Goal: Task Accomplishment & Management: Use online tool/utility

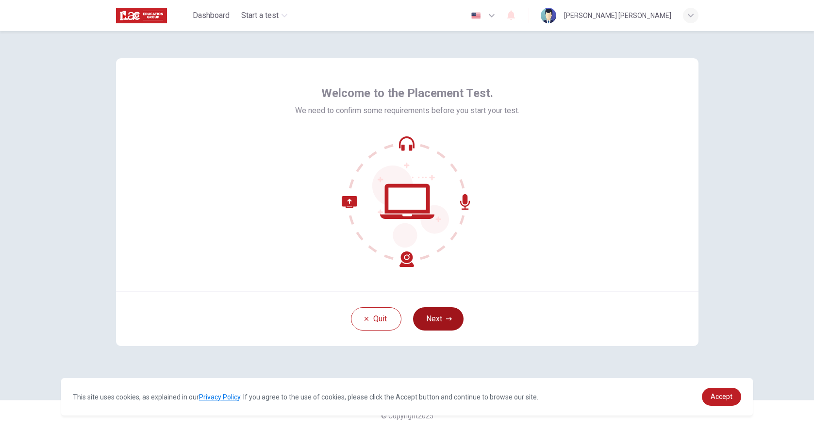
click at [441, 318] on button "Next" at bounding box center [438, 318] width 50 height 23
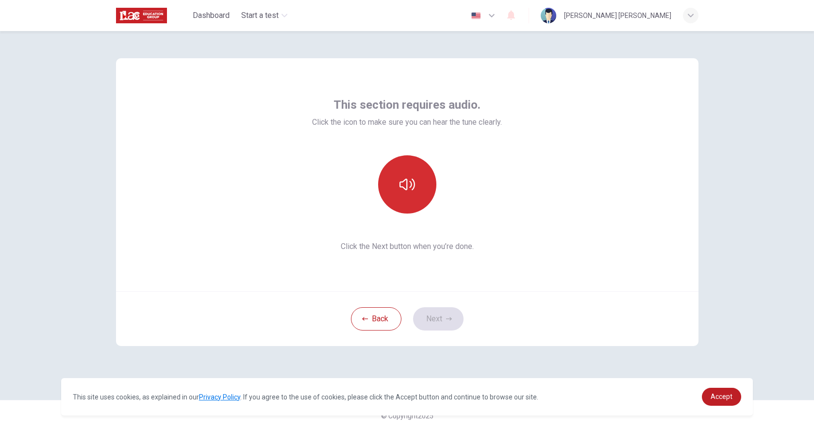
click at [408, 190] on icon "button" at bounding box center [407, 185] width 16 height 16
click at [442, 316] on button "Next" at bounding box center [438, 318] width 50 height 23
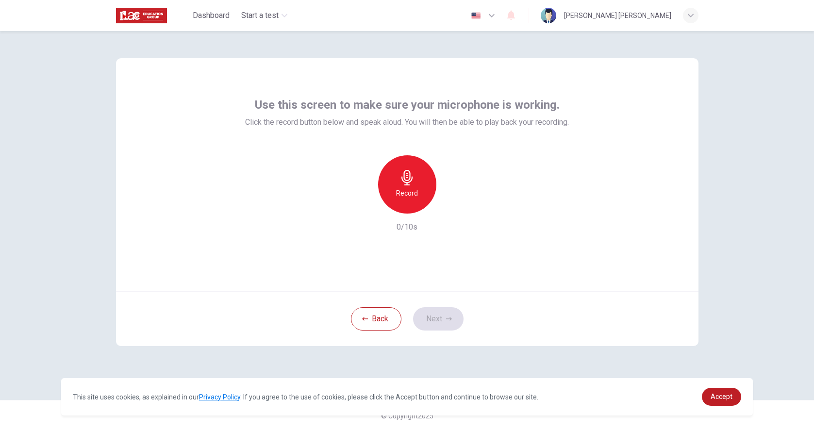
click at [407, 187] on div "Record" at bounding box center [407, 184] width 58 height 58
click at [439, 317] on button "Next" at bounding box center [438, 318] width 50 height 23
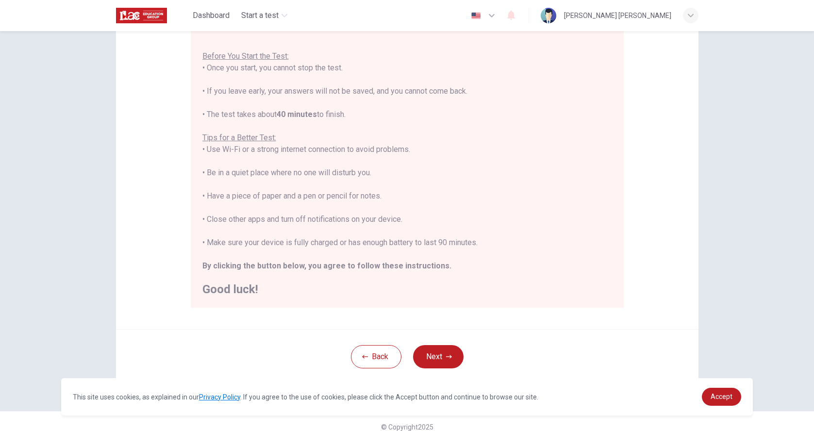
scroll to position [109, 0]
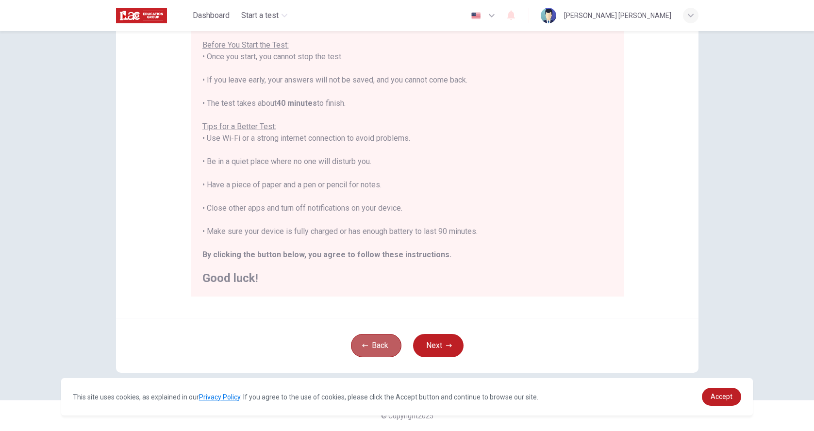
click at [372, 343] on button "Back" at bounding box center [376, 345] width 50 height 23
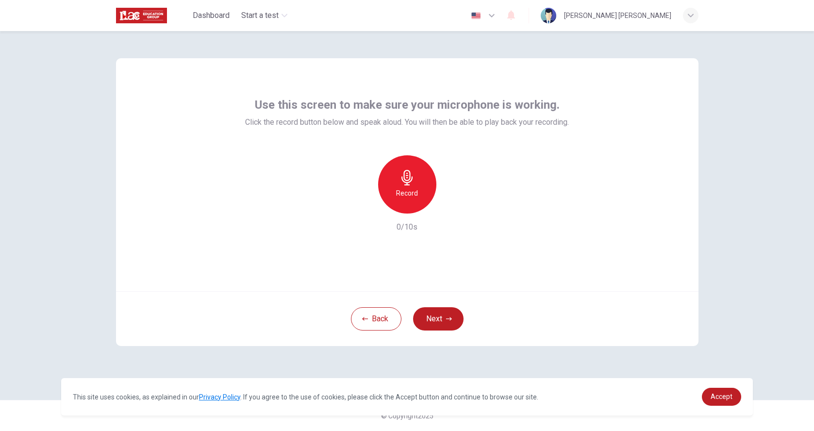
click at [407, 189] on h6 "Record" at bounding box center [407, 193] width 22 height 12
click at [724, 393] on span "Accept" at bounding box center [721, 397] width 22 height 8
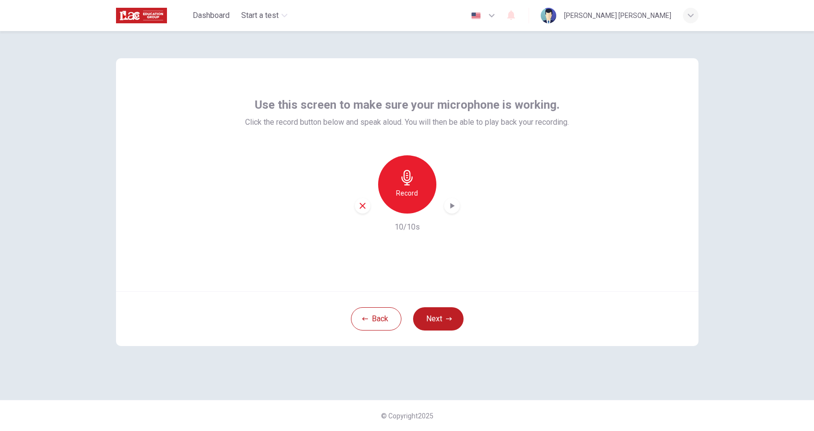
click at [456, 207] on icon "button" at bounding box center [452, 206] width 10 height 10
click at [360, 206] on icon "button" at bounding box center [362, 205] width 9 height 9
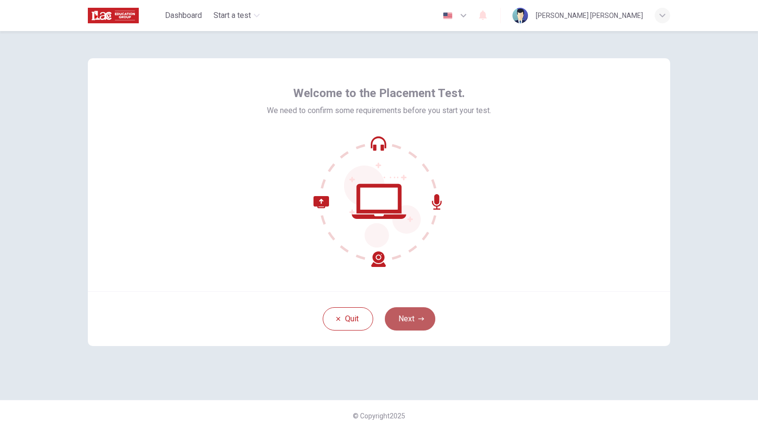
click at [408, 319] on button "Next" at bounding box center [410, 318] width 50 height 23
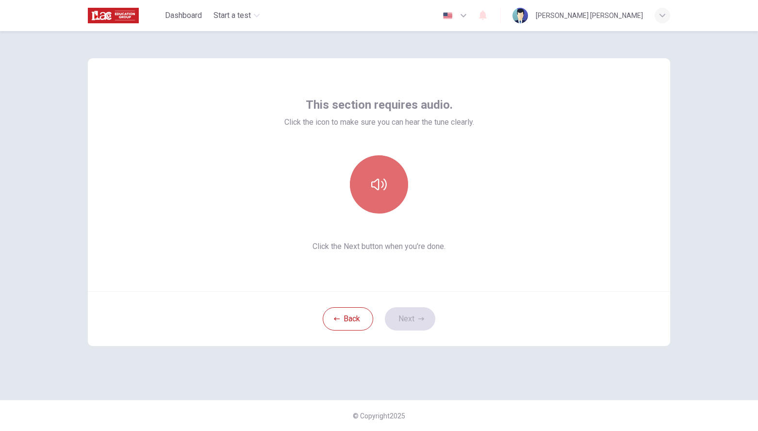
click at [376, 180] on icon "button" at bounding box center [379, 185] width 16 height 16
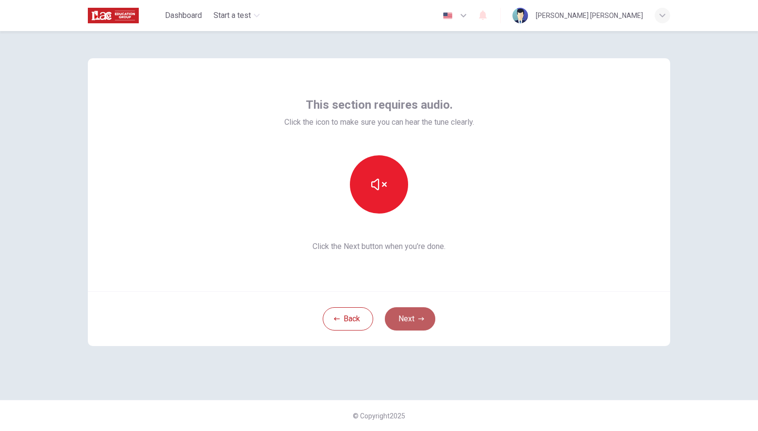
click at [414, 317] on button "Next" at bounding box center [410, 318] width 50 height 23
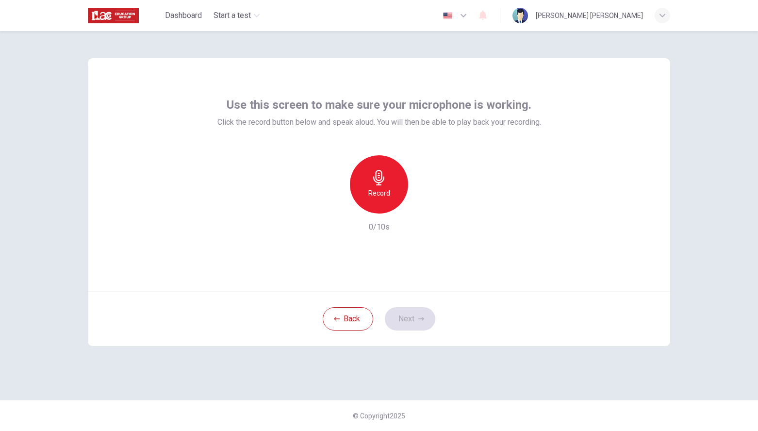
click at [378, 185] on icon "button" at bounding box center [378, 178] width 11 height 16
click at [422, 204] on icon "button" at bounding box center [424, 206] width 4 height 6
click at [413, 318] on button "Next" at bounding box center [410, 318] width 50 height 23
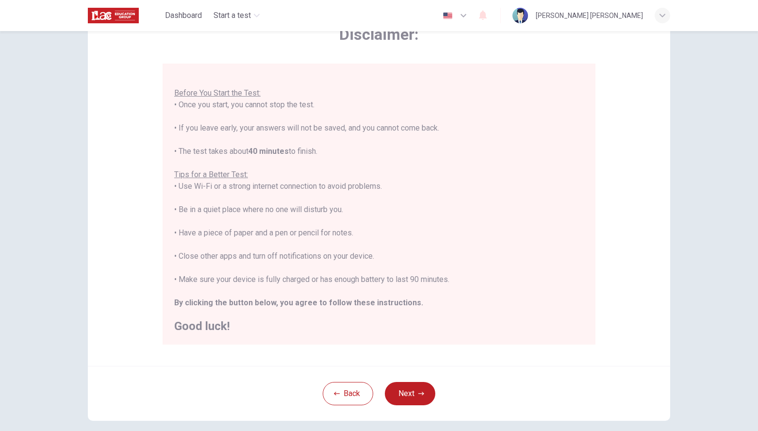
scroll to position [109, 0]
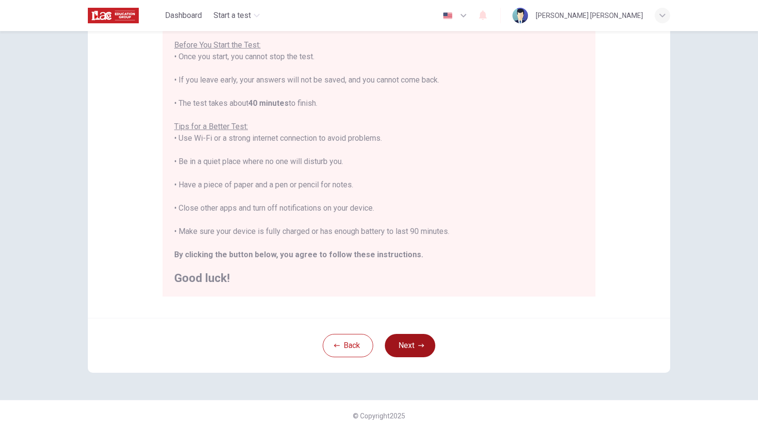
click at [416, 344] on button "Next" at bounding box center [410, 345] width 50 height 23
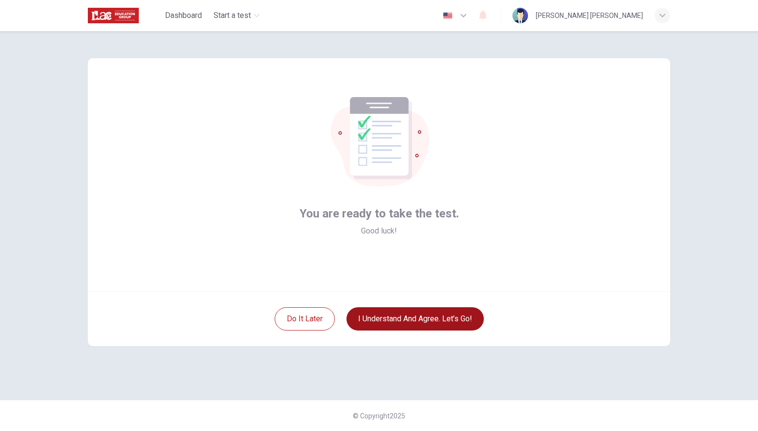
scroll to position [0, 0]
click at [401, 315] on button "I understand and agree. Let’s go!" at bounding box center [414, 318] width 137 height 23
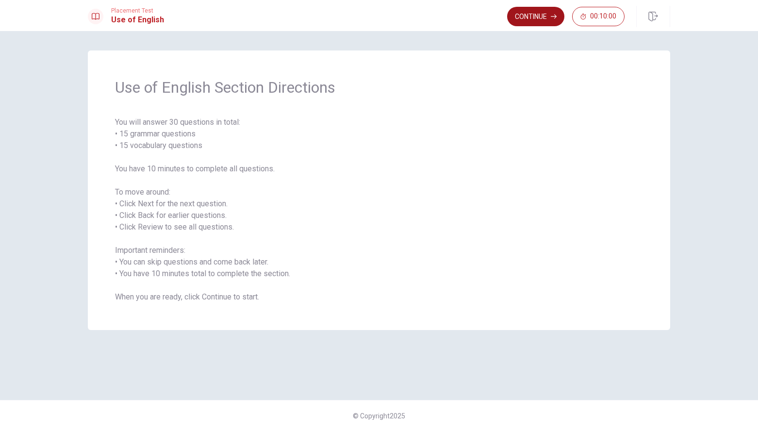
click at [534, 16] on button "Continue" at bounding box center [535, 16] width 57 height 19
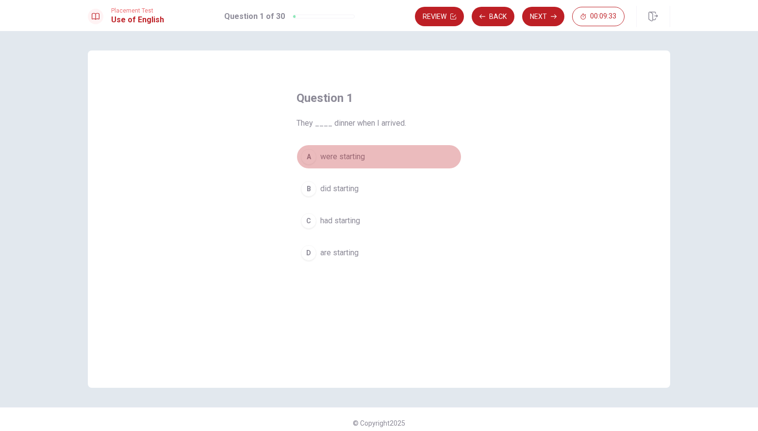
click at [310, 156] on div "A" at bounding box center [309, 157] width 16 height 16
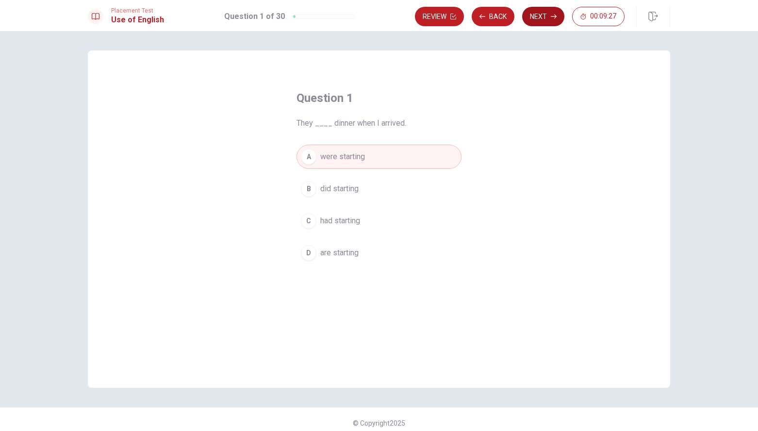
click at [540, 16] on button "Next" at bounding box center [543, 16] width 42 height 19
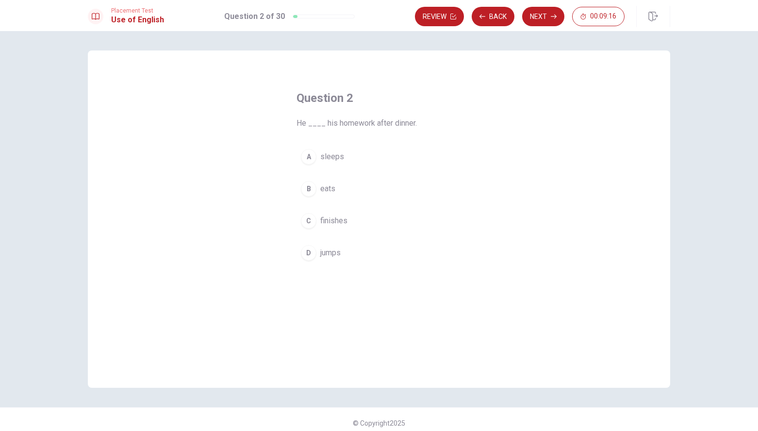
click at [308, 220] on div "C" at bounding box center [309, 221] width 16 height 16
click at [538, 17] on button "Next" at bounding box center [543, 16] width 42 height 19
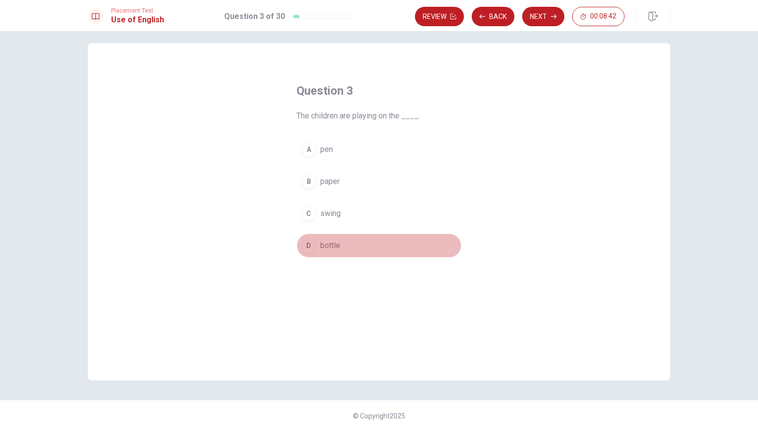
click at [310, 243] on div "D" at bounding box center [309, 246] width 16 height 16
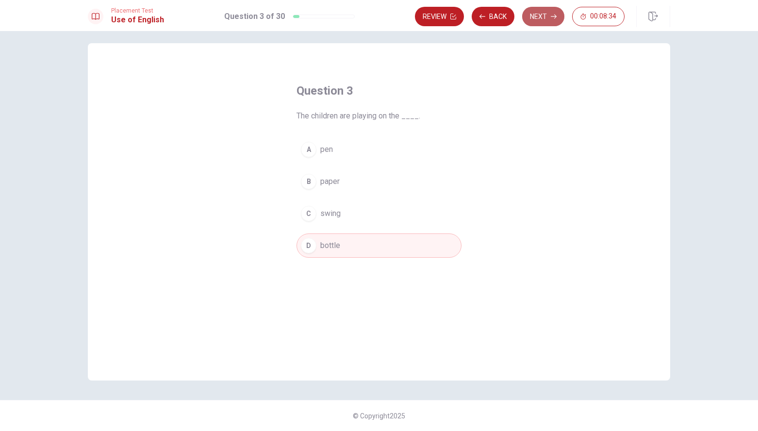
click at [541, 16] on button "Next" at bounding box center [543, 16] width 42 height 19
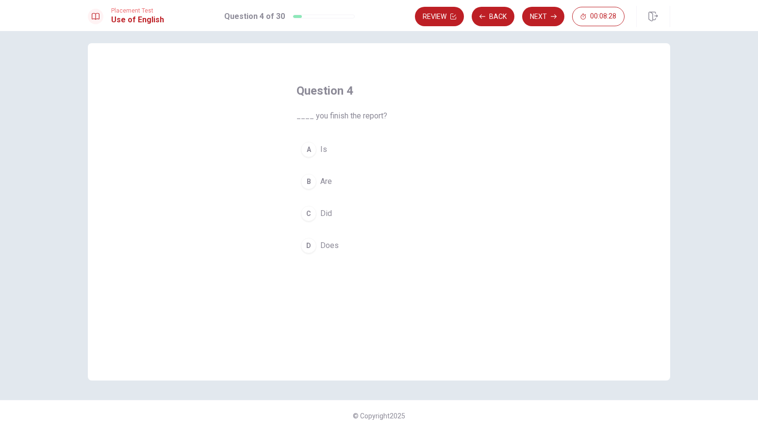
click at [310, 211] on div "C" at bounding box center [309, 214] width 16 height 16
click at [542, 16] on button "Next" at bounding box center [543, 16] width 42 height 19
click at [311, 247] on div "D" at bounding box center [309, 246] width 16 height 16
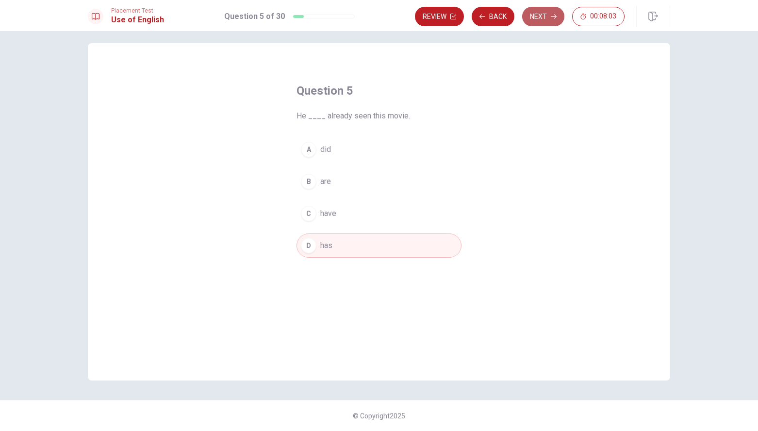
click at [545, 15] on button "Next" at bounding box center [543, 16] width 42 height 19
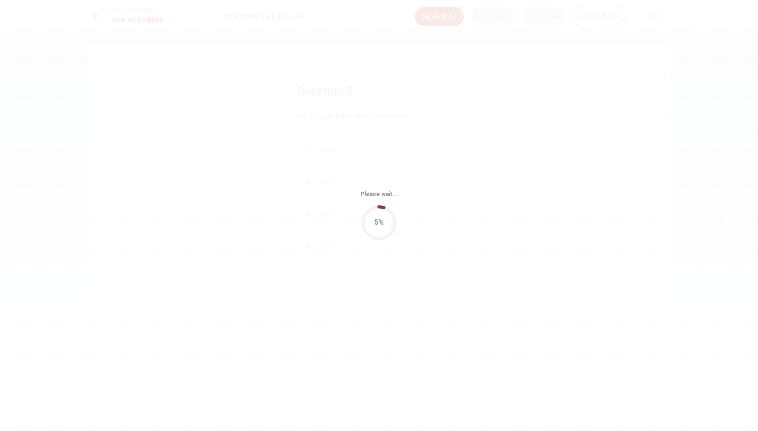
scroll to position [0, 0]
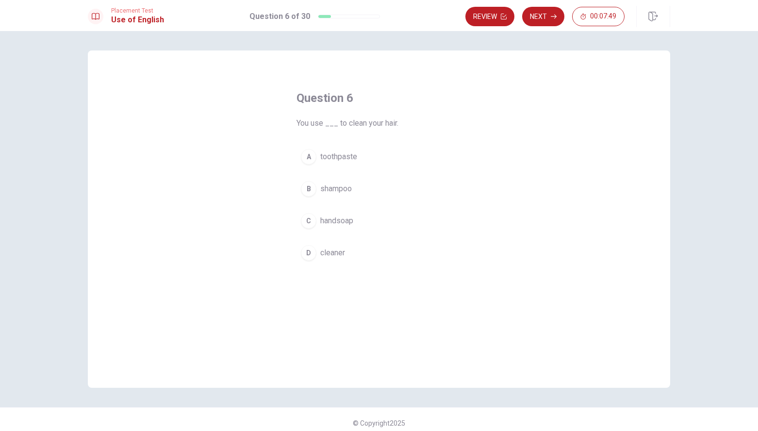
click at [308, 190] on div "B" at bounding box center [309, 189] width 16 height 16
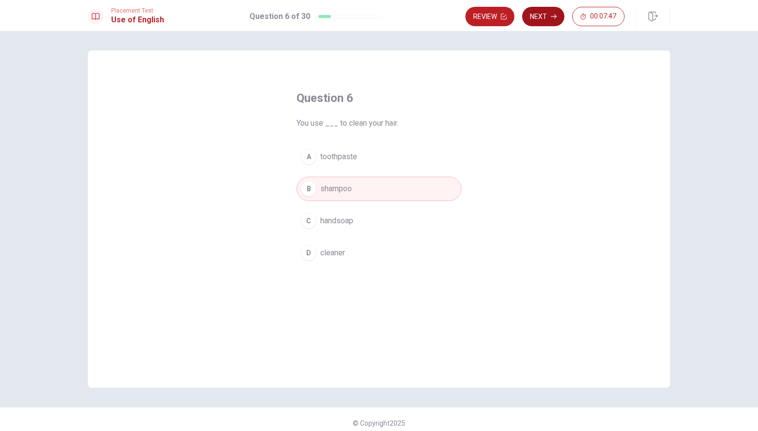
click at [538, 17] on button "Next" at bounding box center [543, 16] width 42 height 19
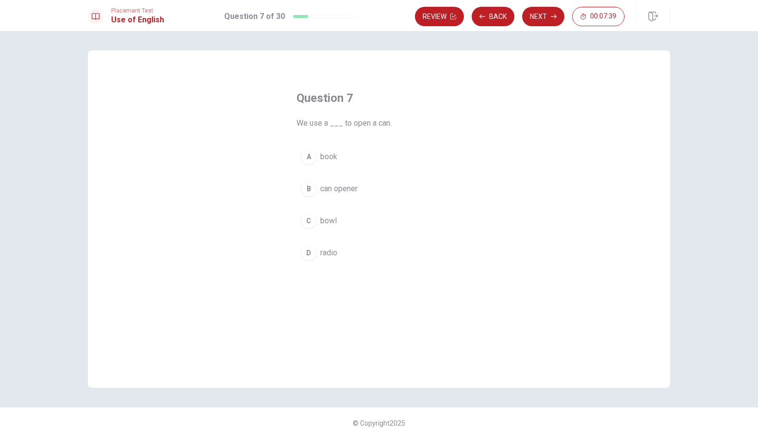
click at [306, 188] on div "B" at bounding box center [309, 189] width 16 height 16
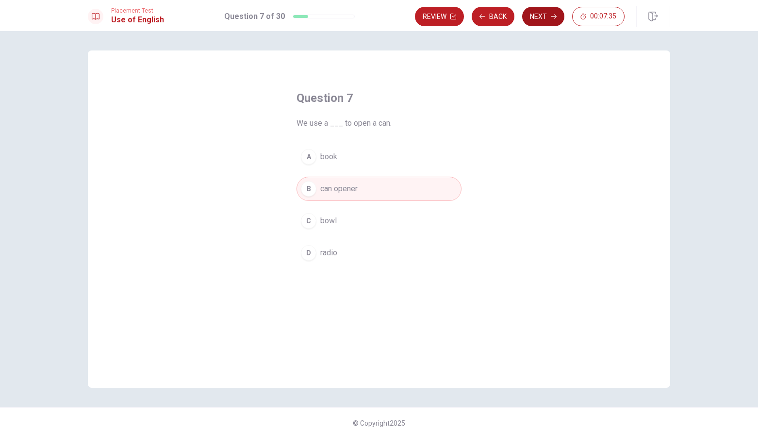
click at [539, 18] on button "Next" at bounding box center [543, 16] width 42 height 19
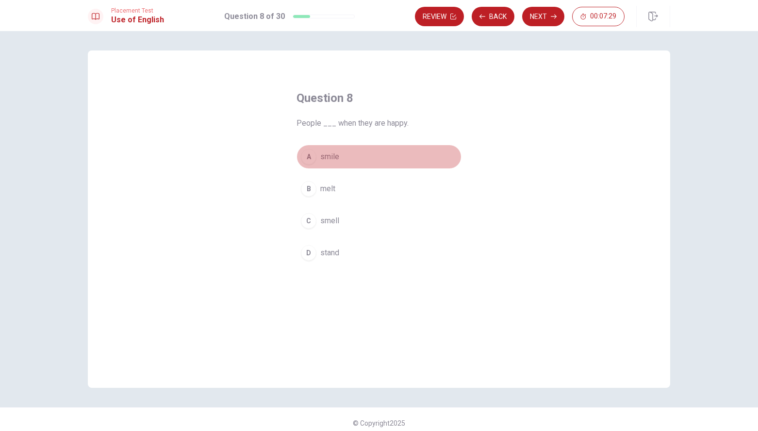
click at [306, 156] on div "A" at bounding box center [309, 157] width 16 height 16
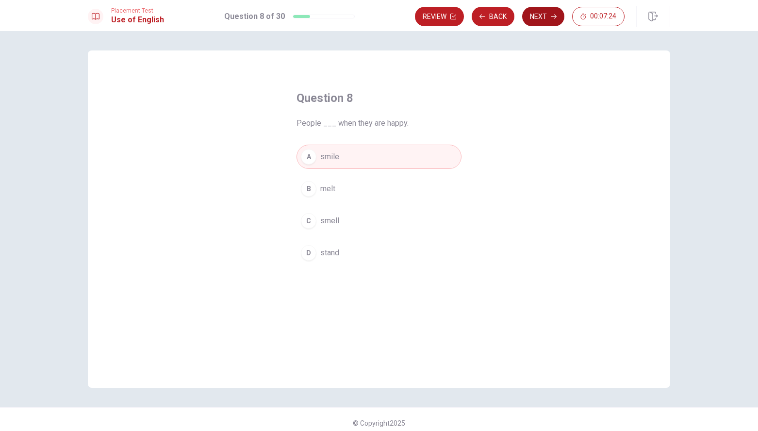
click at [539, 18] on button "Next" at bounding box center [543, 16] width 42 height 19
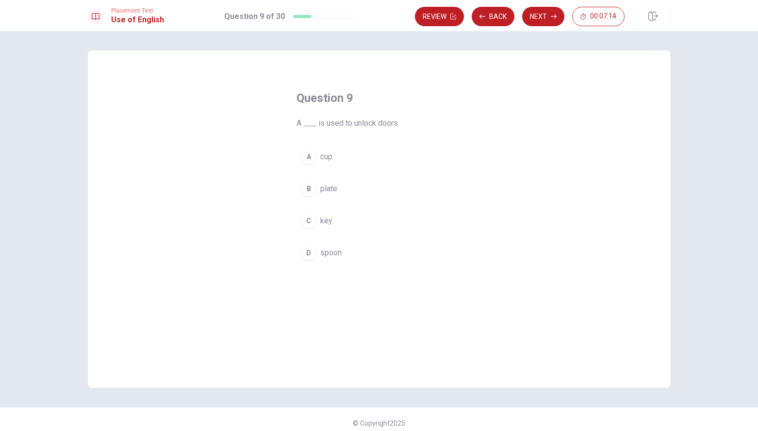
click at [309, 216] on div "C" at bounding box center [309, 221] width 16 height 16
click at [548, 16] on button "Next" at bounding box center [543, 16] width 42 height 19
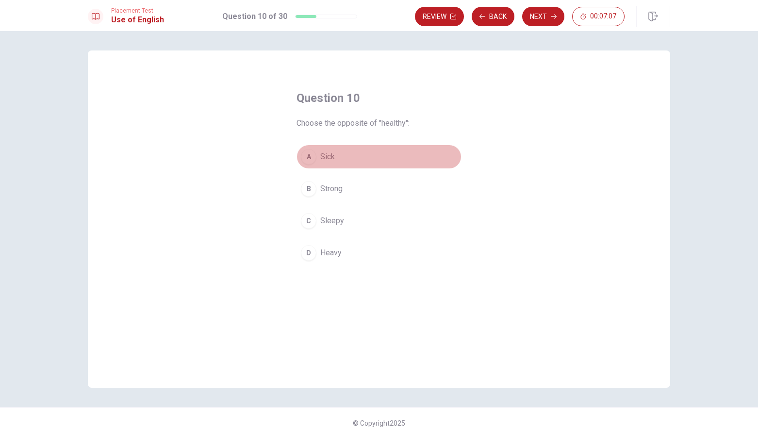
click at [309, 156] on div "A" at bounding box center [309, 157] width 16 height 16
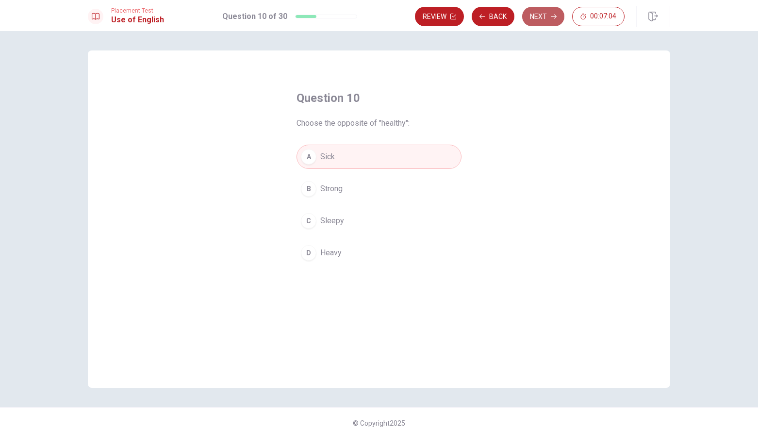
click at [540, 15] on button "Next" at bounding box center [543, 16] width 42 height 19
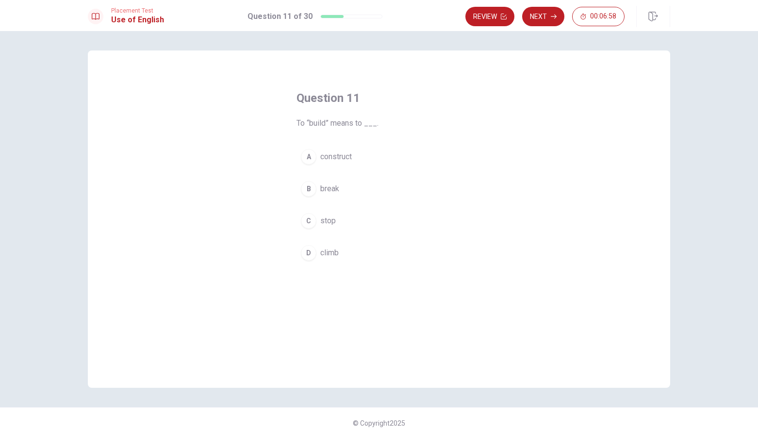
click at [311, 156] on div "A" at bounding box center [309, 157] width 16 height 16
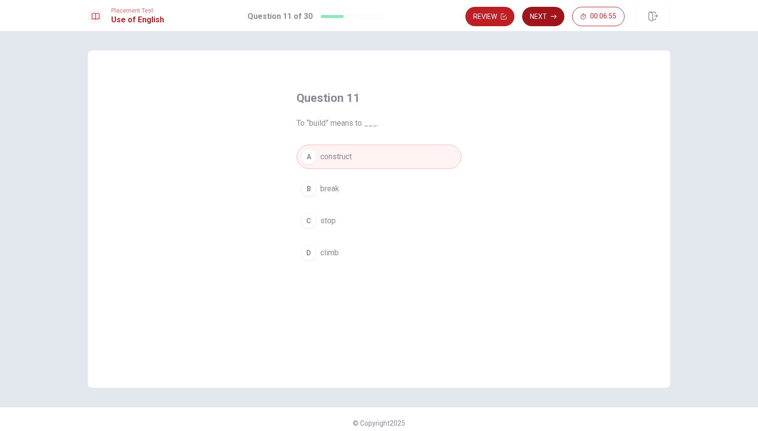
click at [546, 16] on button "Next" at bounding box center [543, 16] width 42 height 19
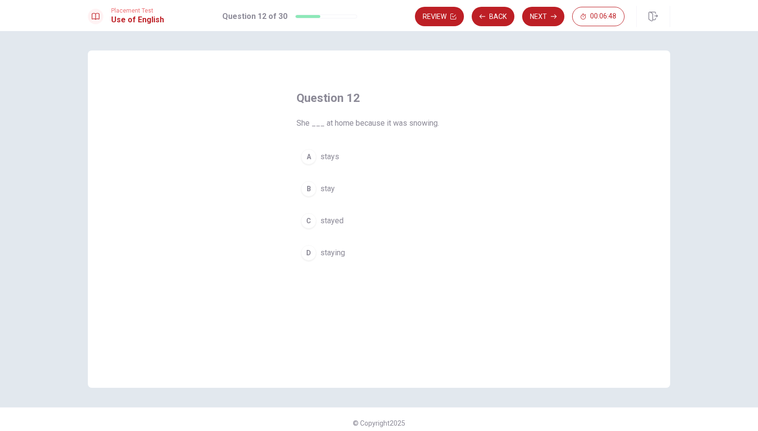
click at [311, 220] on div "C" at bounding box center [309, 221] width 16 height 16
click at [543, 19] on button "Next" at bounding box center [543, 16] width 42 height 19
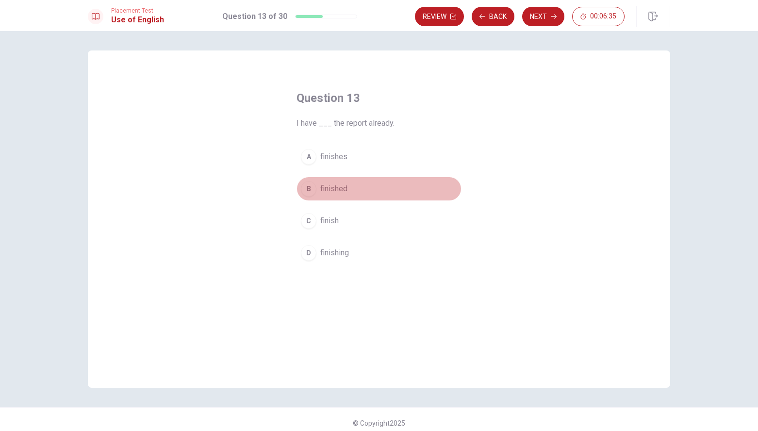
click at [309, 185] on div "B" at bounding box center [309, 189] width 16 height 16
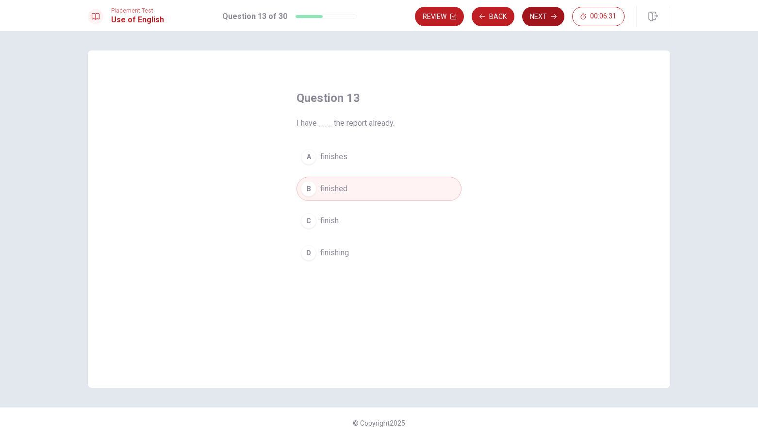
click at [543, 17] on button "Next" at bounding box center [543, 16] width 42 height 19
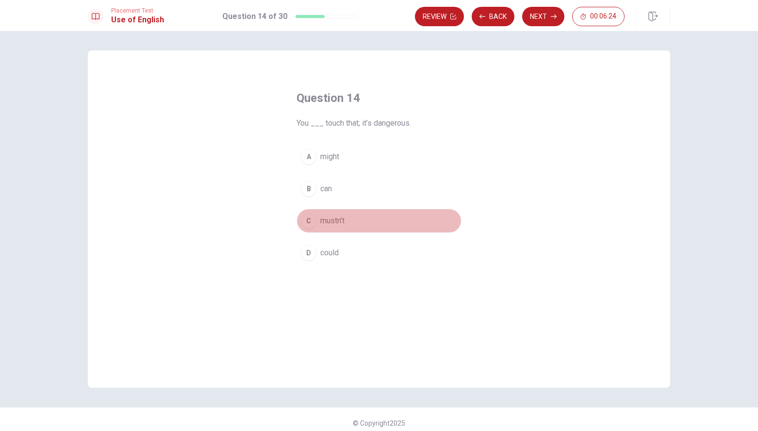
click at [310, 217] on div "C" at bounding box center [309, 221] width 16 height 16
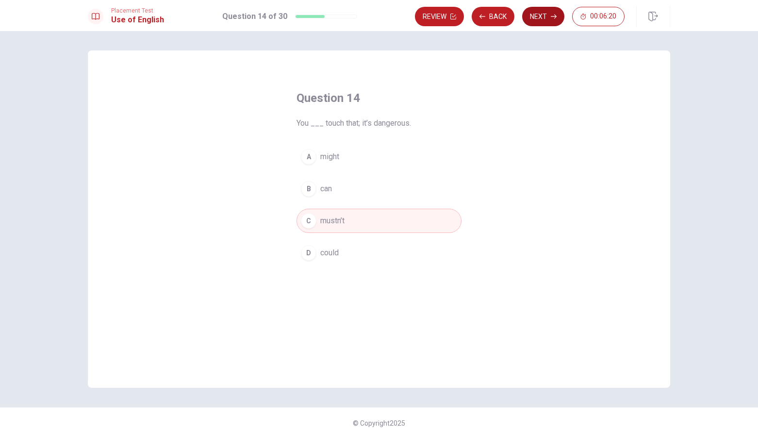
click at [541, 16] on button "Next" at bounding box center [543, 16] width 42 height 19
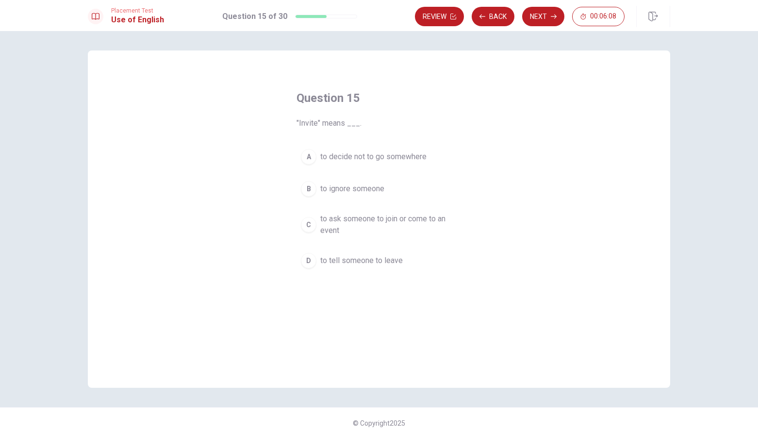
click at [310, 225] on div "C" at bounding box center [309, 225] width 16 height 16
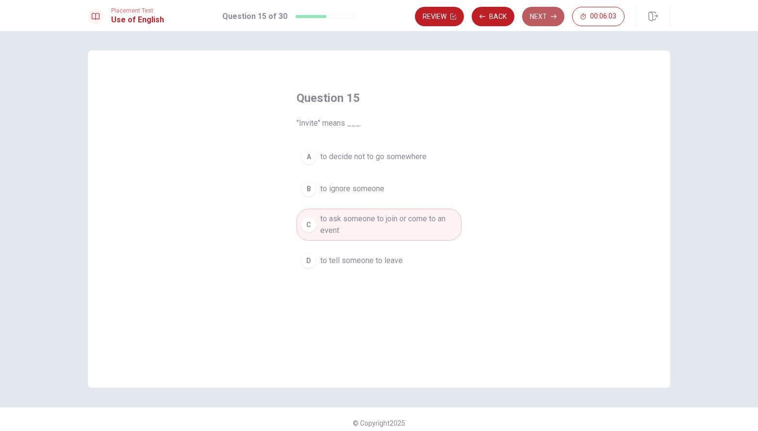
click at [544, 16] on button "Next" at bounding box center [543, 16] width 42 height 19
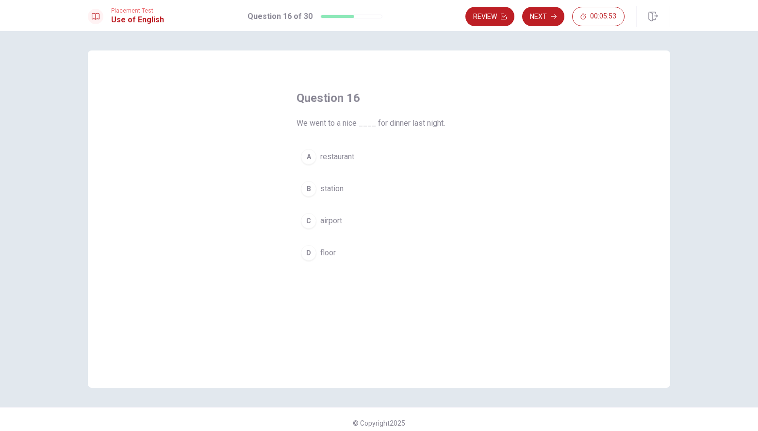
click at [308, 157] on div "A" at bounding box center [309, 157] width 16 height 16
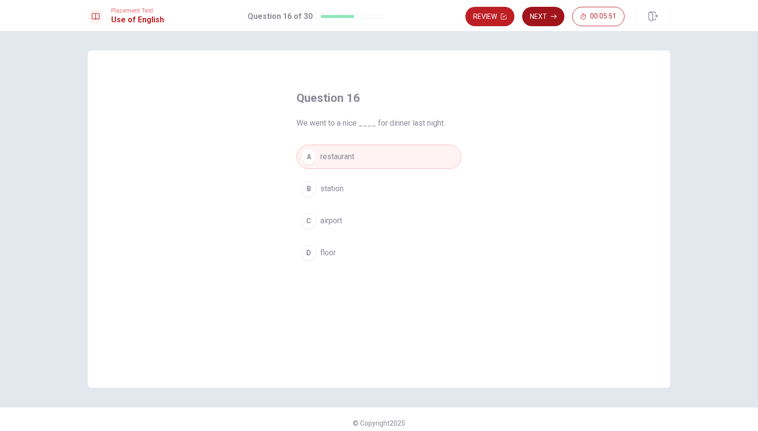
click at [540, 18] on button "Next" at bounding box center [543, 16] width 42 height 19
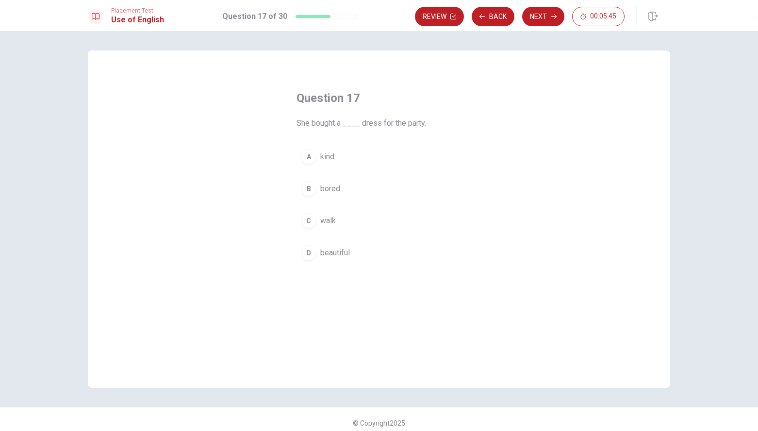
click at [311, 253] on div "D" at bounding box center [309, 253] width 16 height 16
click at [539, 18] on button "Next" at bounding box center [543, 16] width 42 height 19
click at [307, 184] on div "B" at bounding box center [309, 189] width 16 height 16
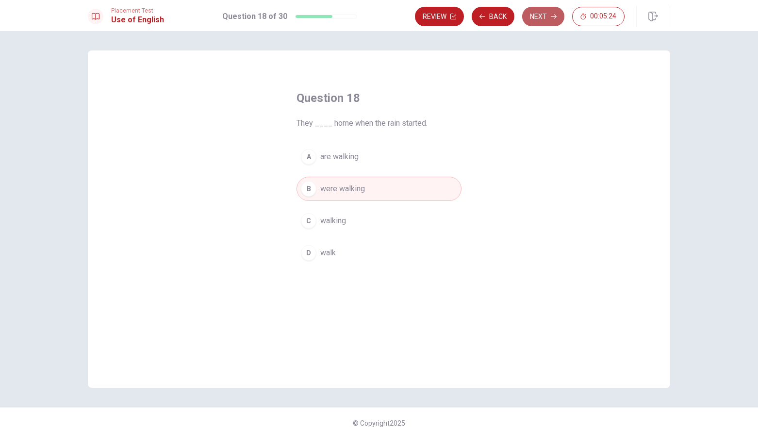
click at [546, 17] on button "Next" at bounding box center [543, 16] width 42 height 19
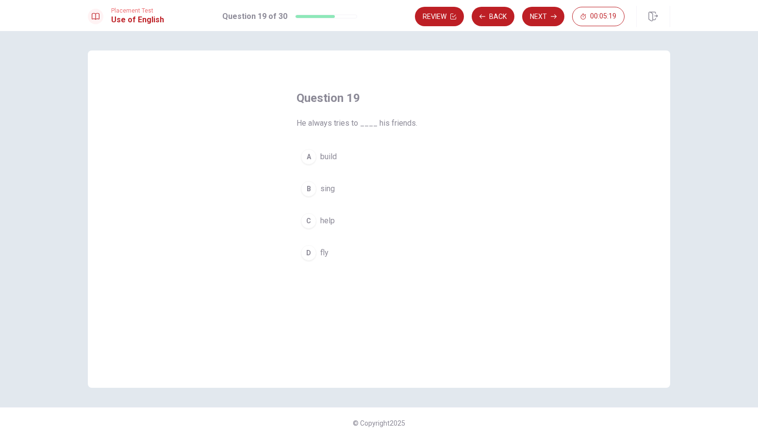
click at [305, 221] on div "C" at bounding box center [309, 221] width 16 height 16
click at [546, 13] on button "Next" at bounding box center [543, 16] width 42 height 19
click at [309, 220] on div "C" at bounding box center [309, 221] width 16 height 16
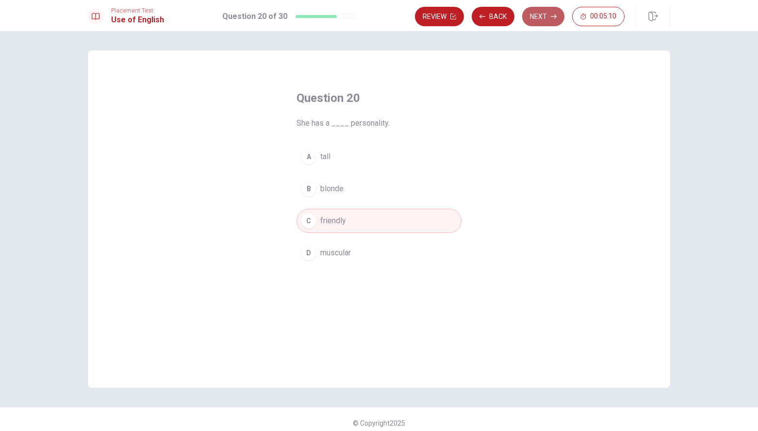
click at [540, 15] on button "Next" at bounding box center [543, 16] width 42 height 19
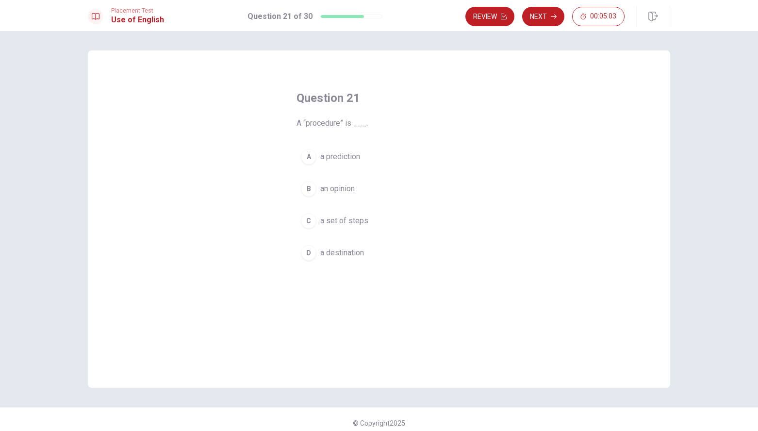
click at [310, 222] on div "C" at bounding box center [309, 221] width 16 height 16
click at [542, 17] on button "Next" at bounding box center [543, 16] width 42 height 19
click at [308, 252] on div "D" at bounding box center [309, 253] width 16 height 16
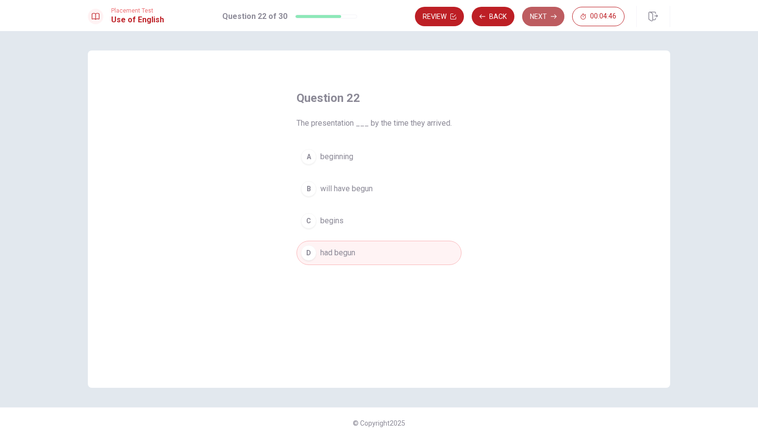
click at [539, 12] on button "Next" at bounding box center [543, 16] width 42 height 19
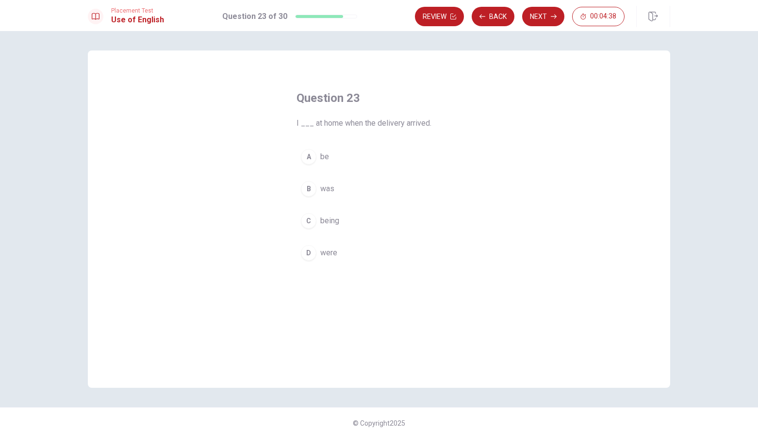
click at [308, 186] on div "B" at bounding box center [309, 189] width 16 height 16
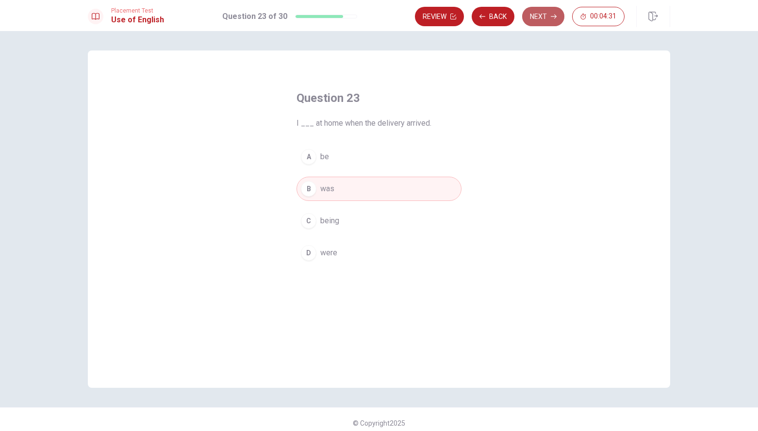
click at [543, 14] on button "Next" at bounding box center [543, 16] width 42 height 19
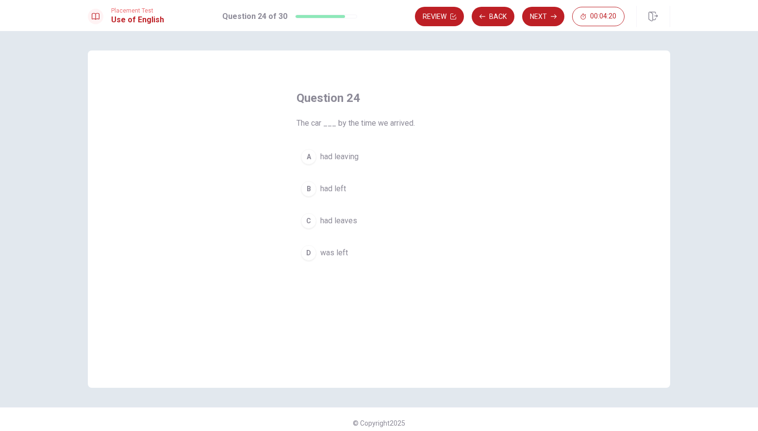
click at [308, 188] on div "B" at bounding box center [309, 189] width 16 height 16
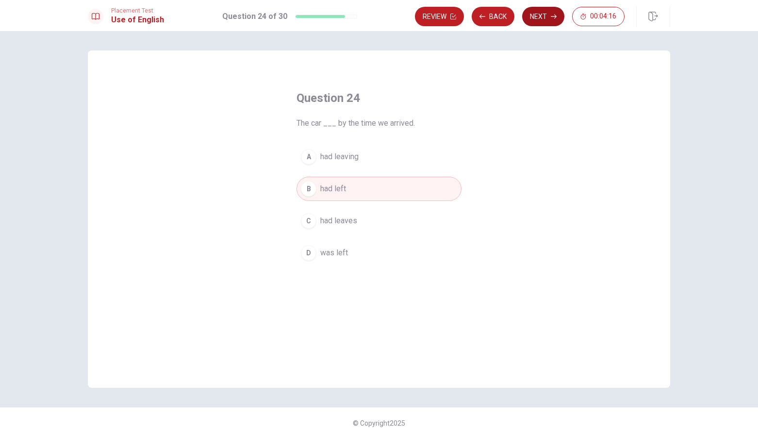
click at [541, 16] on button "Next" at bounding box center [543, 16] width 42 height 19
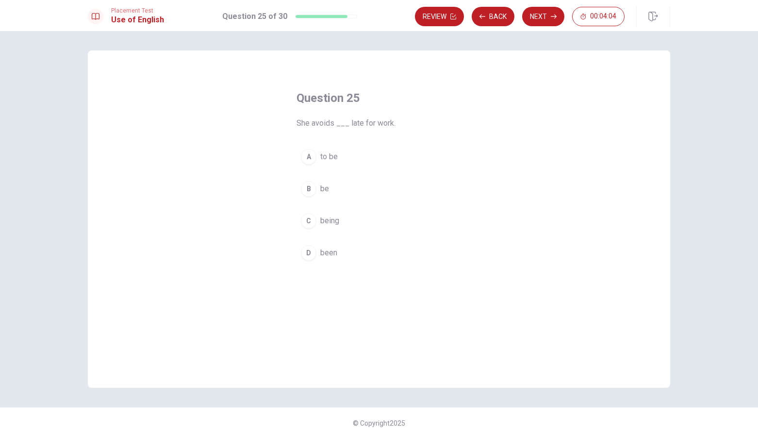
click at [309, 187] on div "B" at bounding box center [309, 189] width 16 height 16
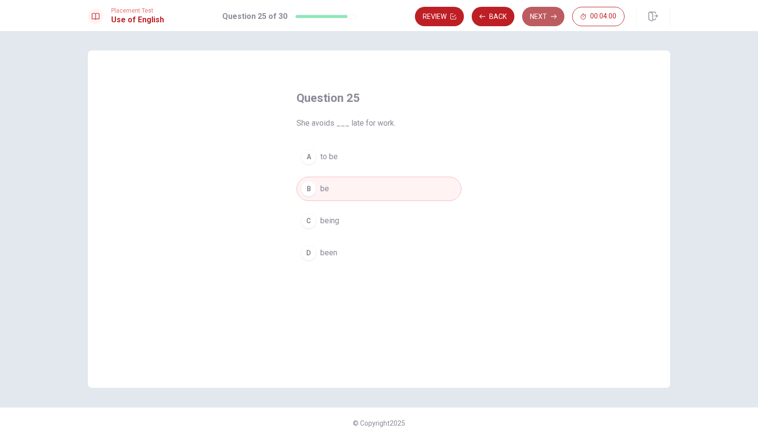
click at [541, 16] on button "Next" at bounding box center [543, 16] width 42 height 19
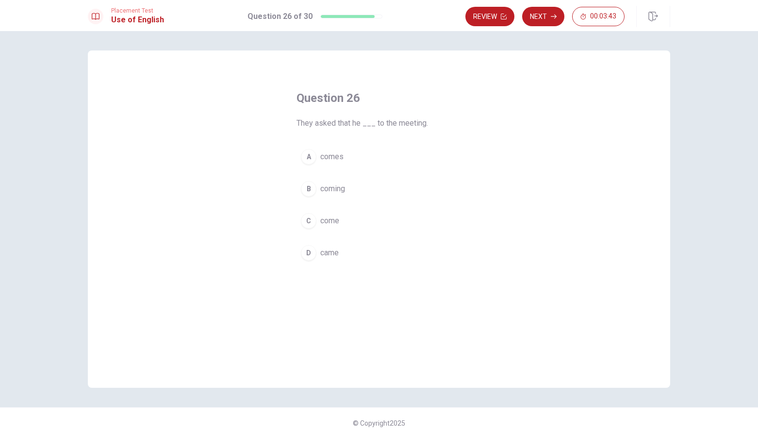
click at [307, 250] on div "D" at bounding box center [309, 253] width 16 height 16
click at [540, 17] on button "Next" at bounding box center [543, 16] width 42 height 19
click at [310, 157] on div "A" at bounding box center [309, 157] width 16 height 16
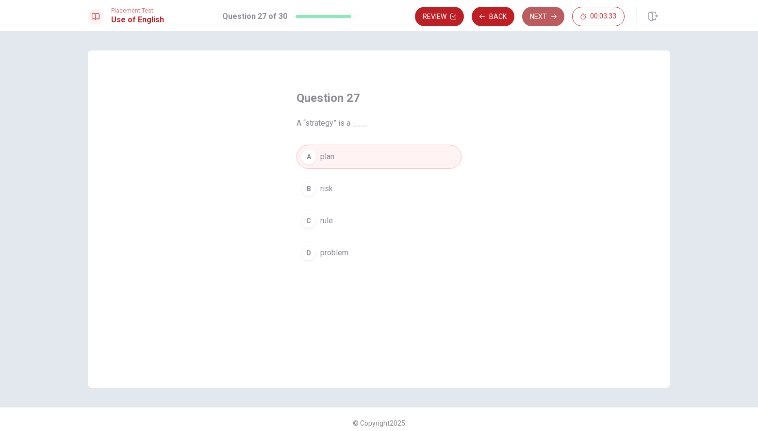
click at [539, 20] on button "Next" at bounding box center [543, 16] width 42 height 19
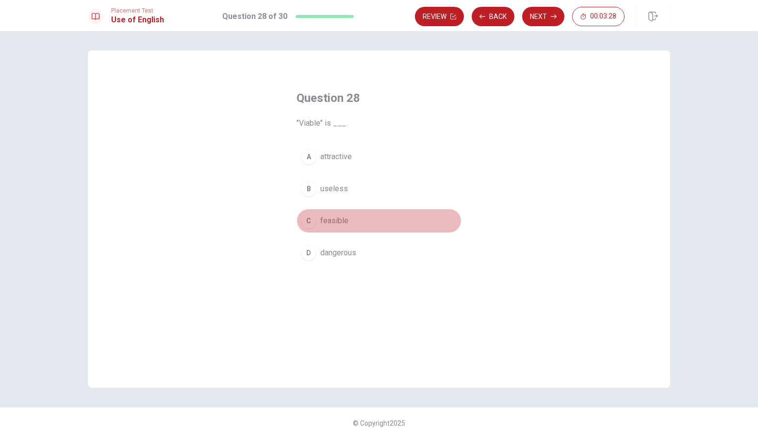
click at [305, 220] on div "C" at bounding box center [309, 221] width 16 height 16
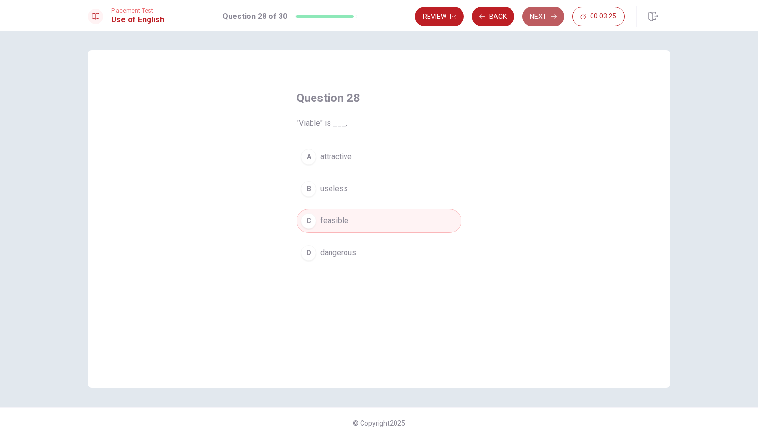
click at [542, 16] on button "Next" at bounding box center [543, 16] width 42 height 19
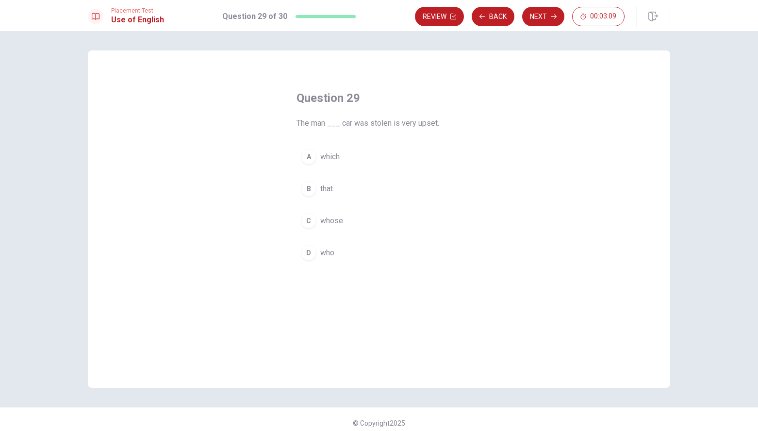
click at [306, 219] on div "C" at bounding box center [309, 221] width 16 height 16
click at [538, 16] on button "Next" at bounding box center [543, 16] width 42 height 19
click at [308, 199] on div "B" at bounding box center [309, 201] width 16 height 16
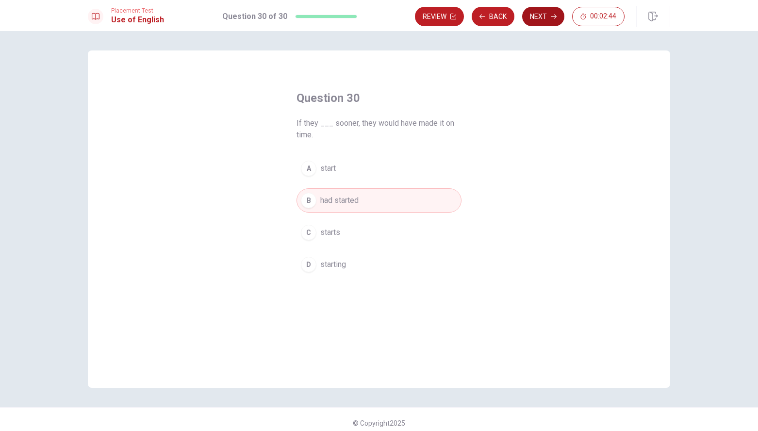
click at [544, 15] on button "Next" at bounding box center [543, 16] width 42 height 19
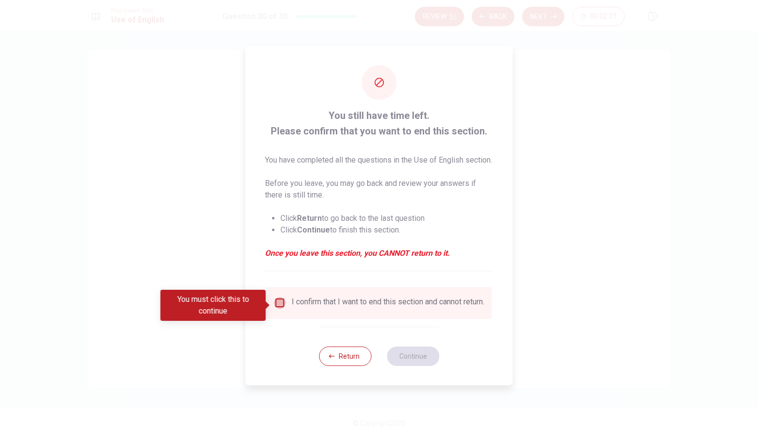
click at [275, 301] on input "You must click this to continue" at bounding box center [280, 303] width 12 height 12
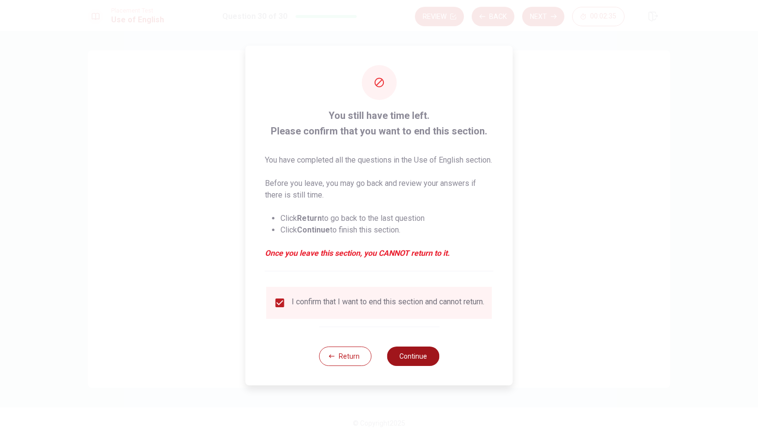
click at [420, 360] on button "Continue" at bounding box center [413, 355] width 52 height 19
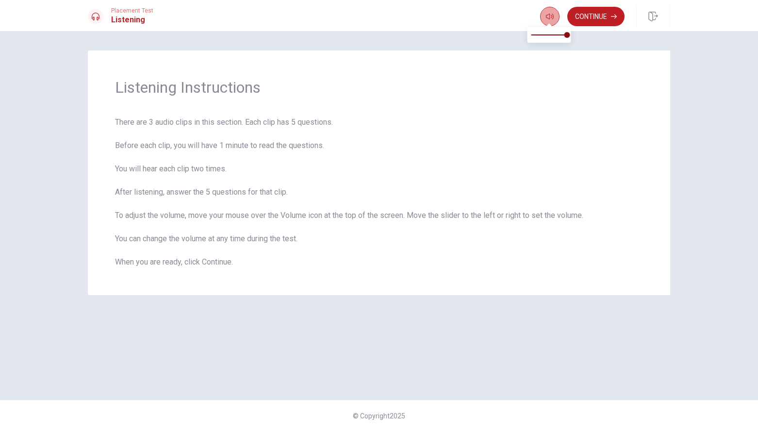
click at [549, 16] on icon "button" at bounding box center [550, 17] width 8 height 6
click at [549, 34] on span at bounding box center [549, 35] width 36 height 14
click at [552, 34] on span at bounding box center [549, 35] width 6 height 6
type input "0.8"
drag, startPoint x: 553, startPoint y: 34, endPoint x: 558, endPoint y: 34, distance: 5.3
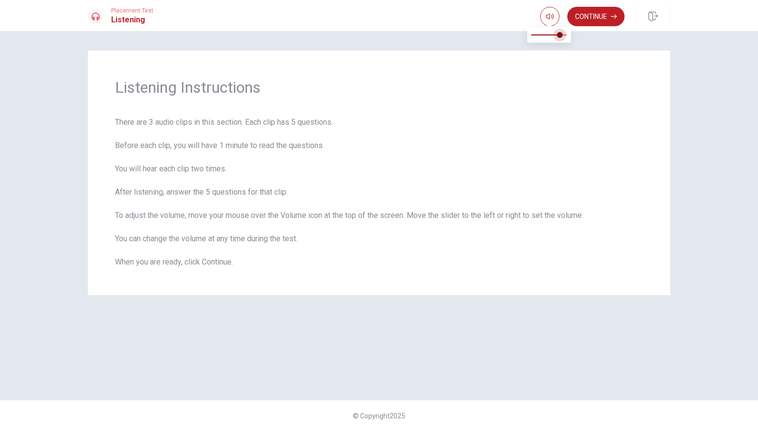
click at [558, 34] on span at bounding box center [560, 35] width 6 height 6
click at [600, 15] on button "Continue" at bounding box center [595, 16] width 57 height 19
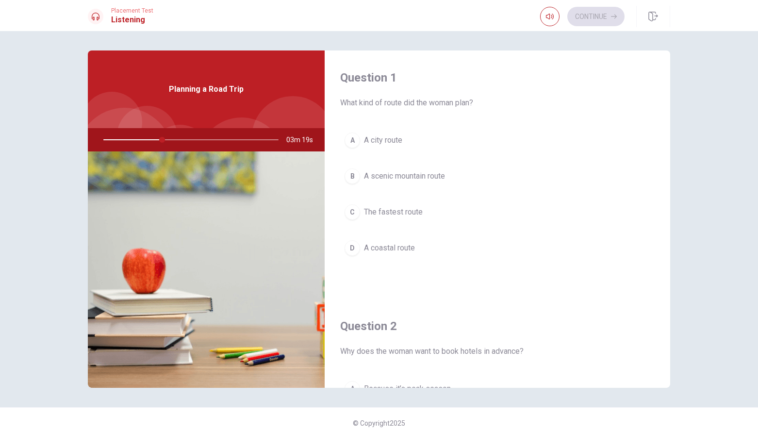
click at [351, 174] on div "B" at bounding box center [352, 176] width 16 height 16
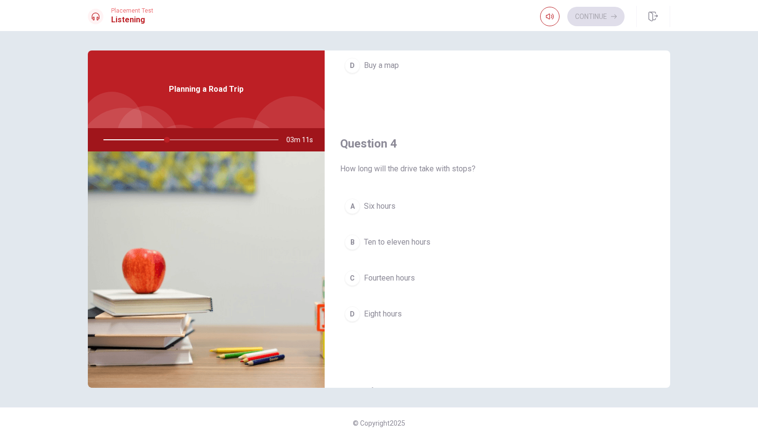
scroll to position [692, 0]
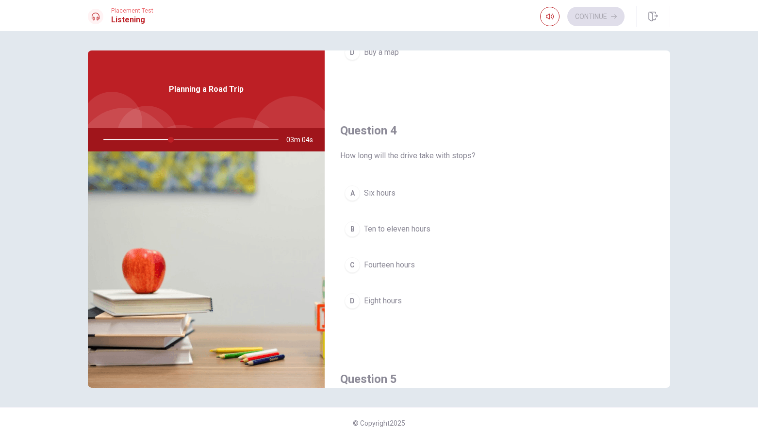
click at [350, 229] on div "B" at bounding box center [352, 229] width 16 height 16
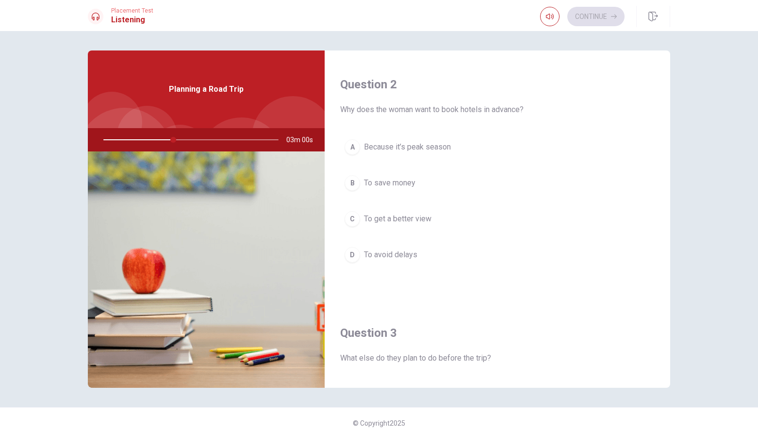
scroll to position [217, 0]
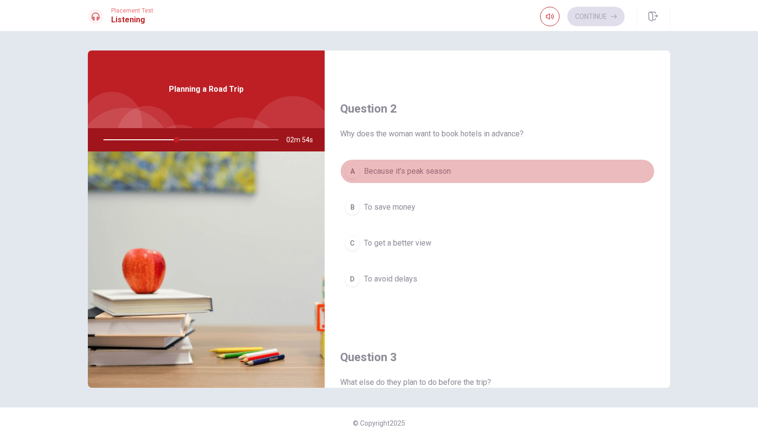
click at [354, 169] on div "A" at bounding box center [352, 172] width 16 height 16
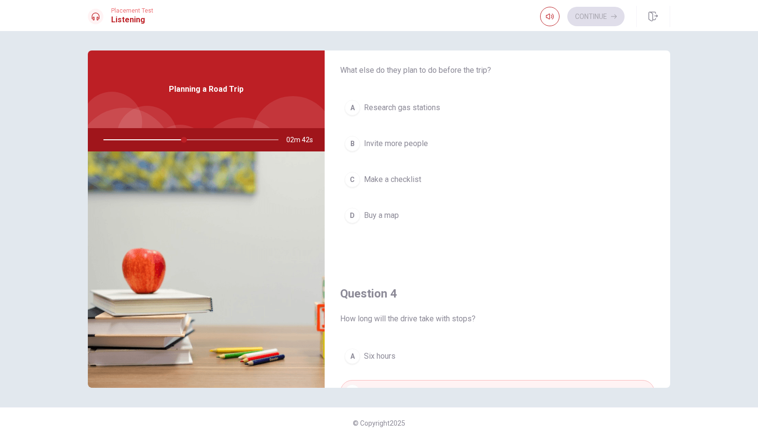
scroll to position [542, 0]
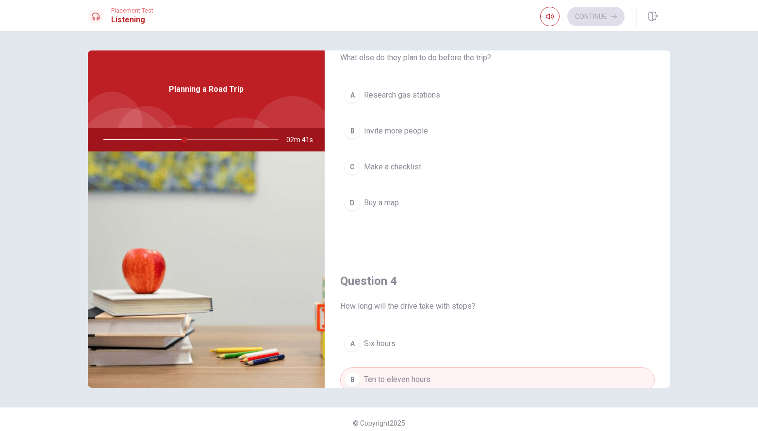
click at [351, 166] on div "C" at bounding box center [352, 167] width 16 height 16
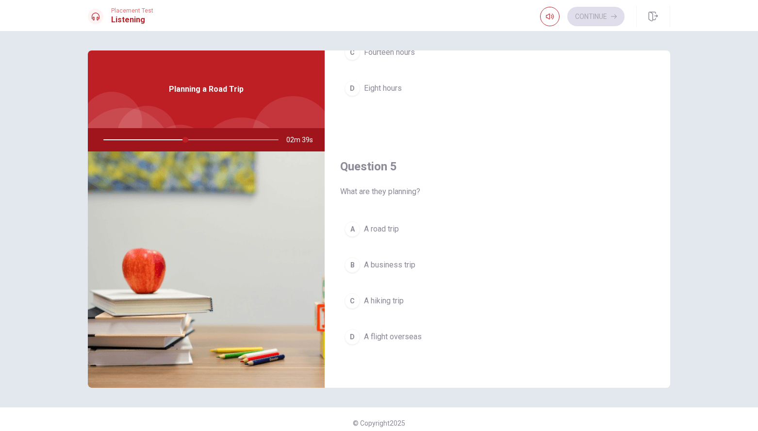
scroll to position [7, 0]
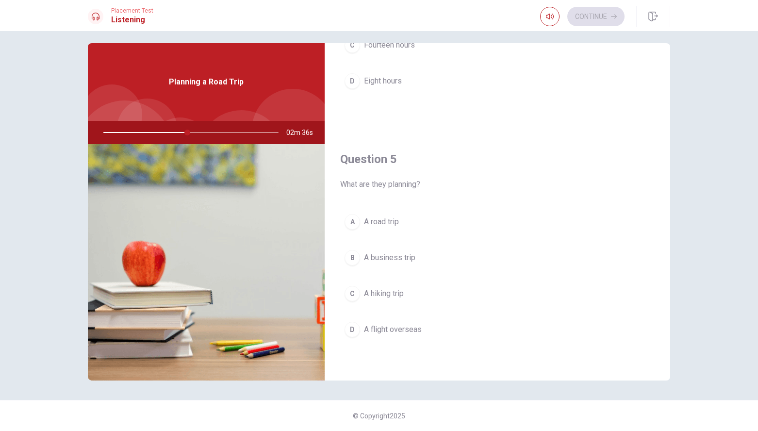
click at [352, 292] on div "C" at bounding box center [352, 294] width 16 height 16
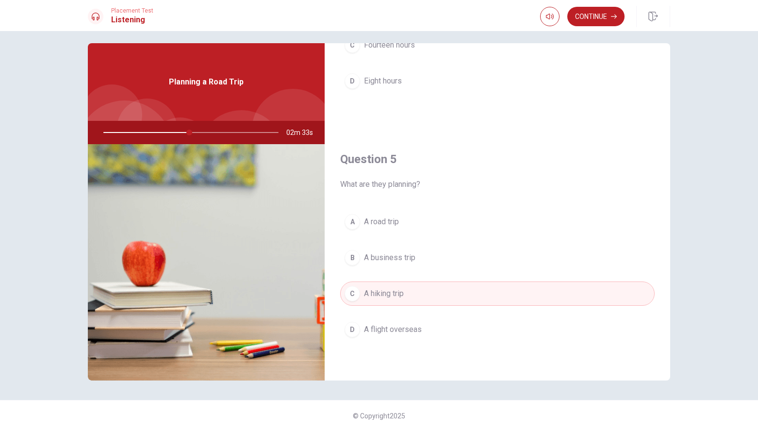
click at [353, 221] on div "A" at bounding box center [352, 222] width 16 height 16
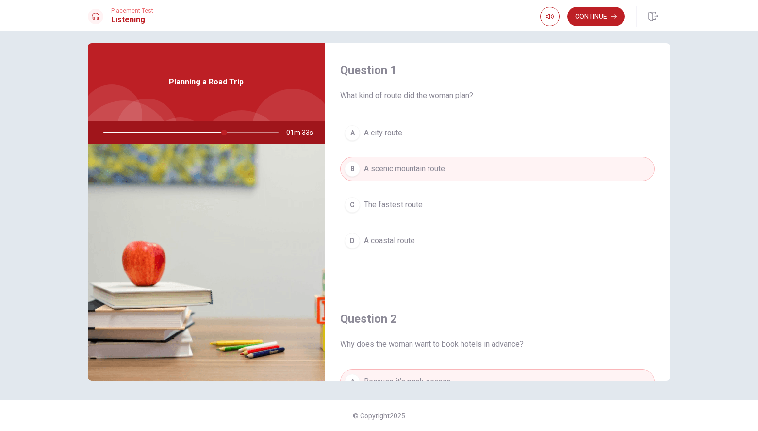
scroll to position [0, 0]
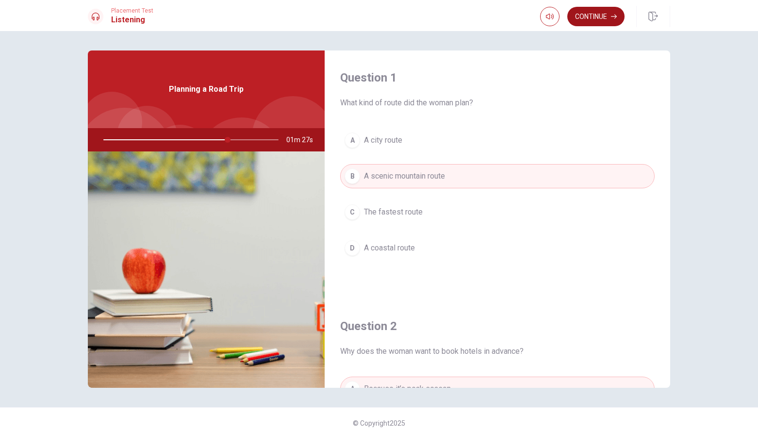
click at [594, 17] on button "Continue" at bounding box center [595, 16] width 57 height 19
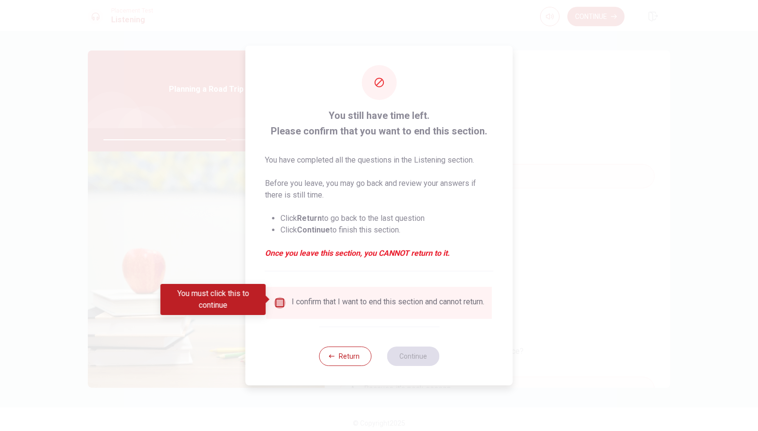
click at [277, 301] on input "You must click this to continue" at bounding box center [280, 303] width 12 height 12
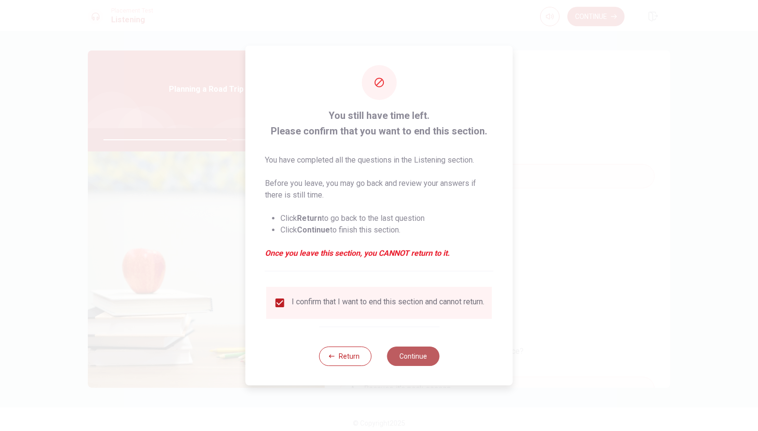
click at [408, 359] on button "Continue" at bounding box center [413, 355] width 52 height 19
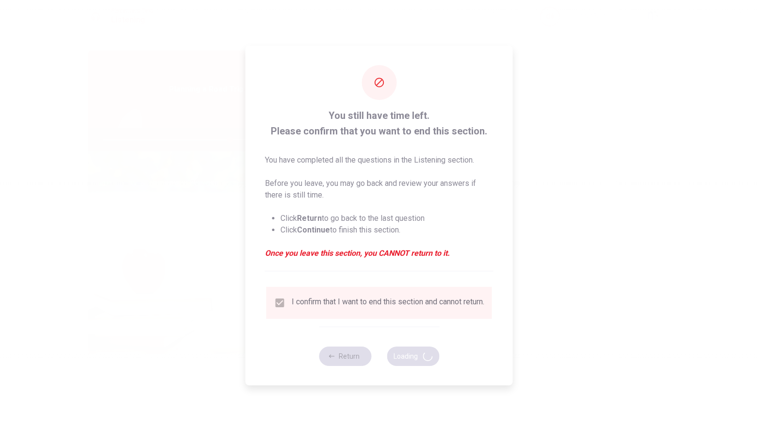
type input "73"
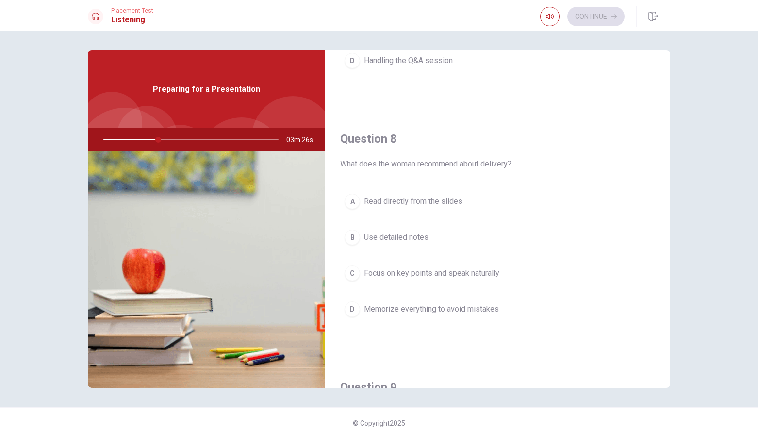
scroll to position [905, 0]
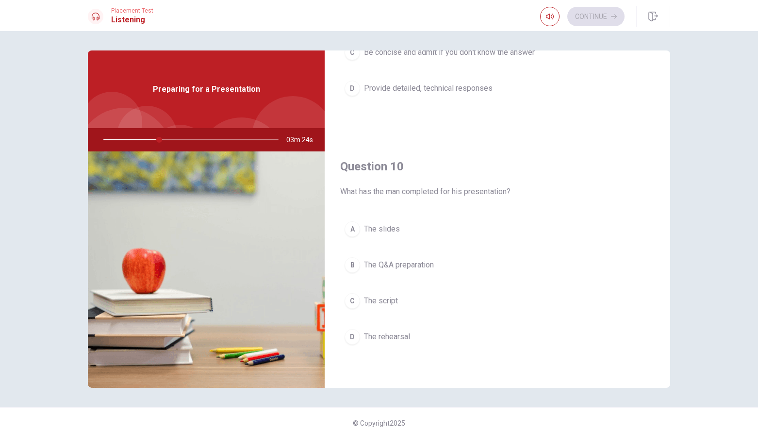
click at [355, 228] on div "A" at bounding box center [352, 229] width 16 height 16
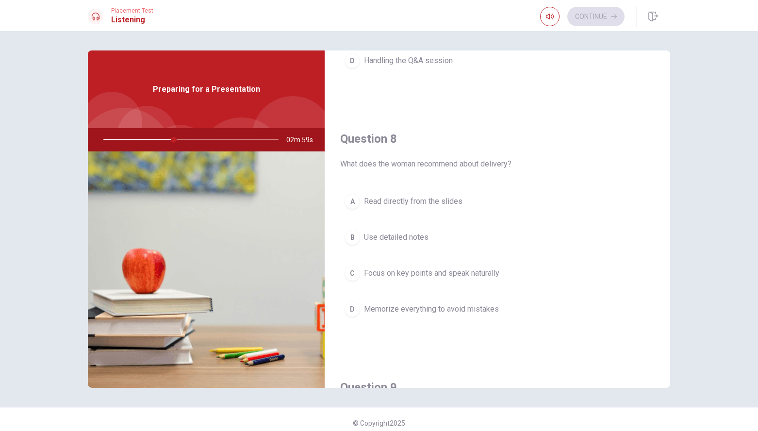
scroll to position [457, 0]
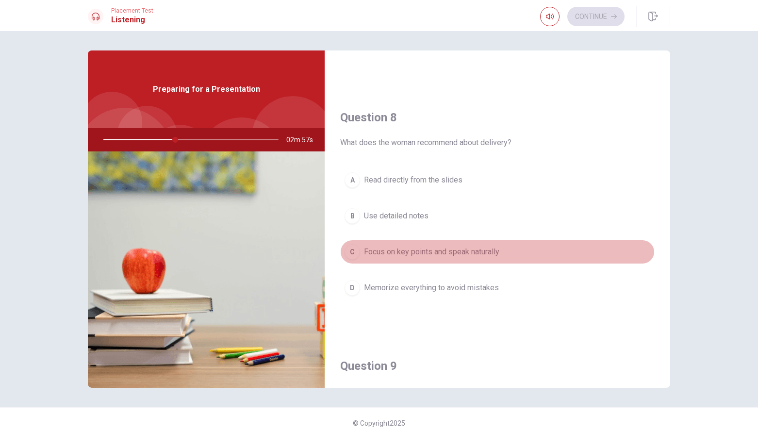
click at [350, 250] on div "C" at bounding box center [352, 252] width 16 height 16
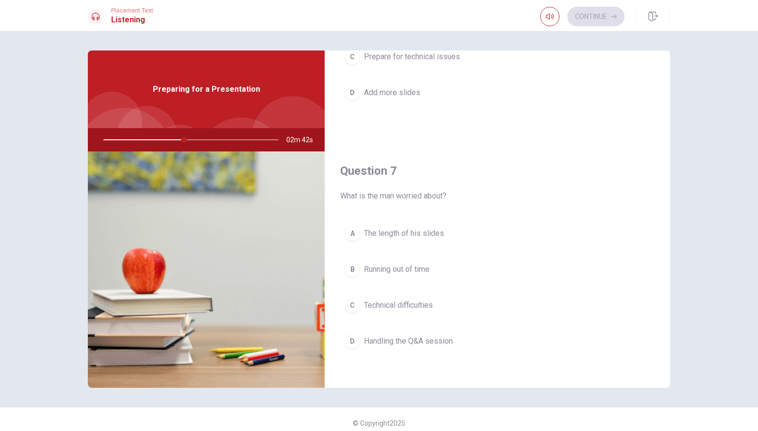
scroll to position [159, 0]
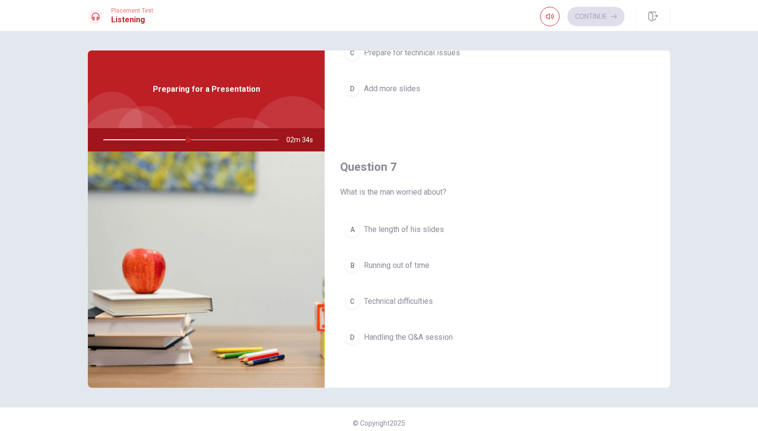
click at [351, 333] on div "D" at bounding box center [352, 337] width 16 height 16
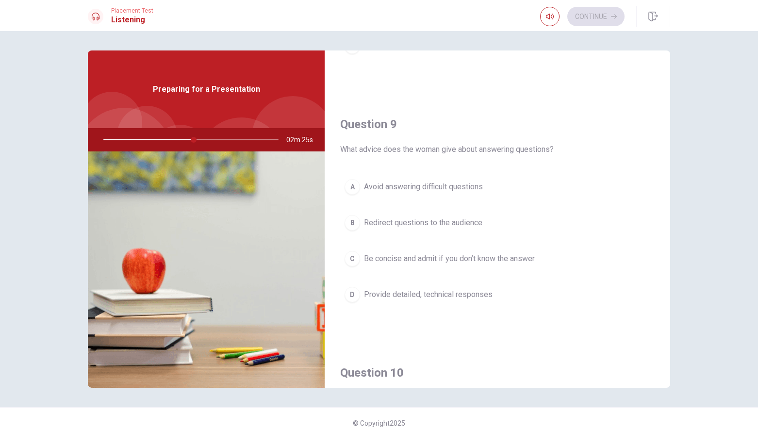
scroll to position [707, 0]
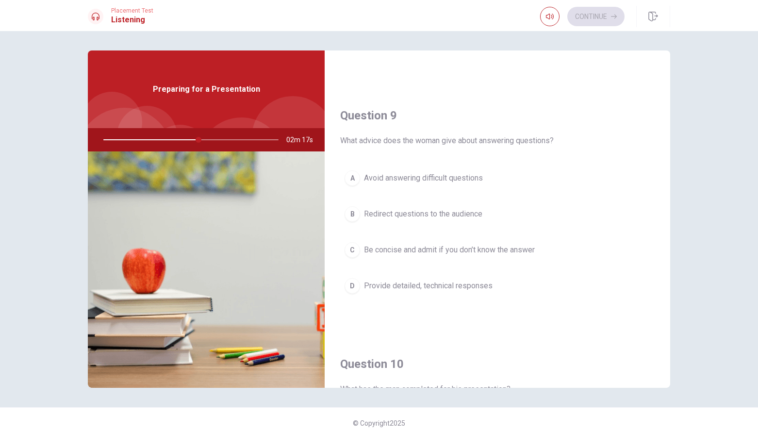
click at [348, 247] on div "C" at bounding box center [352, 250] width 16 height 16
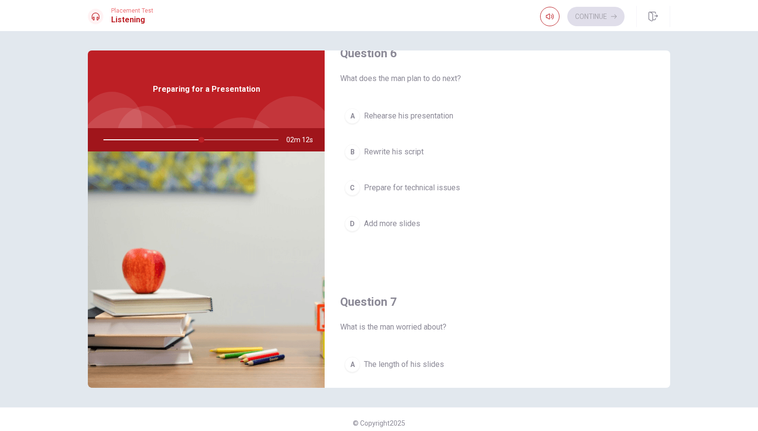
scroll to position [0, 0]
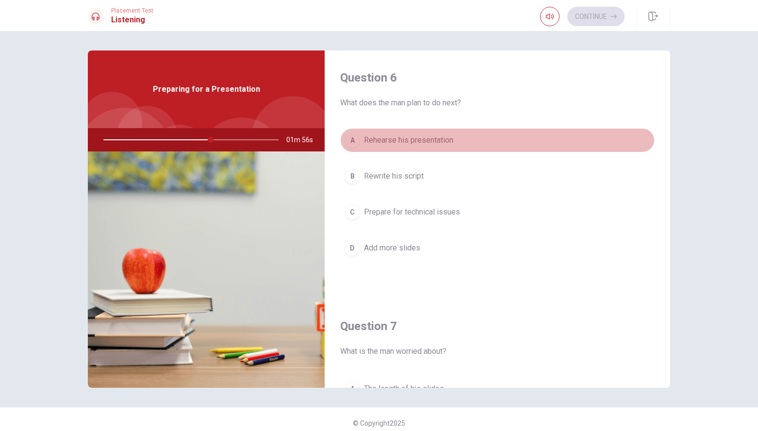
click at [349, 138] on div "A" at bounding box center [352, 140] width 16 height 16
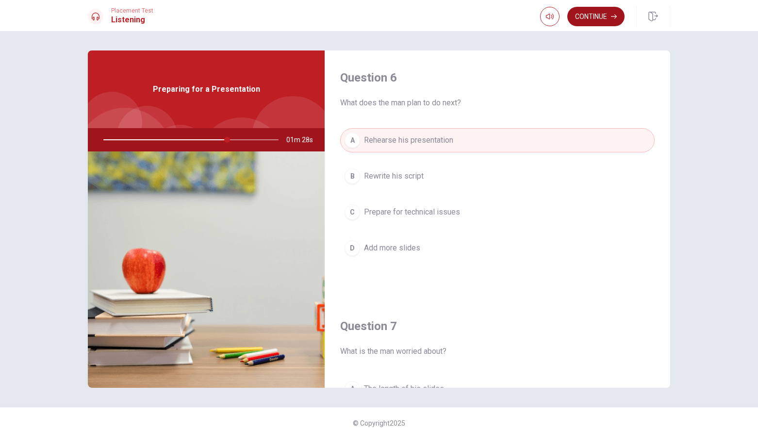
click at [598, 16] on button "Continue" at bounding box center [595, 16] width 57 height 19
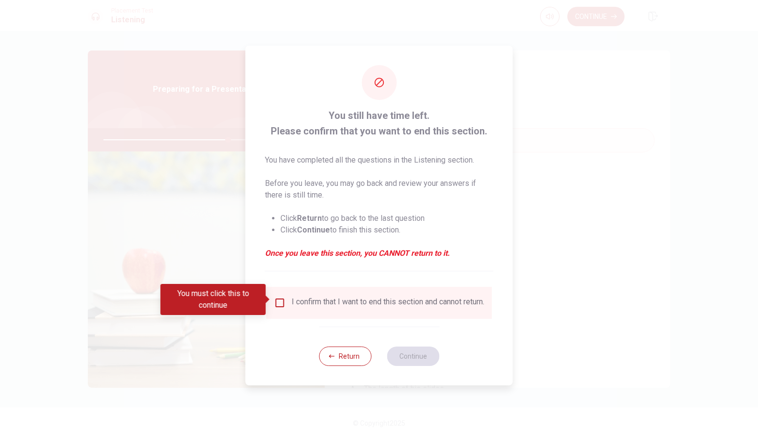
click at [279, 298] on input "You must click this to continue" at bounding box center [280, 303] width 12 height 12
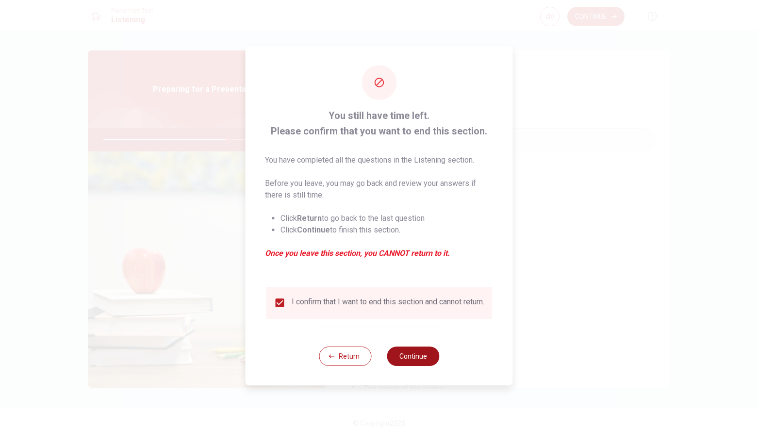
click at [426, 359] on button "Continue" at bounding box center [413, 355] width 52 height 19
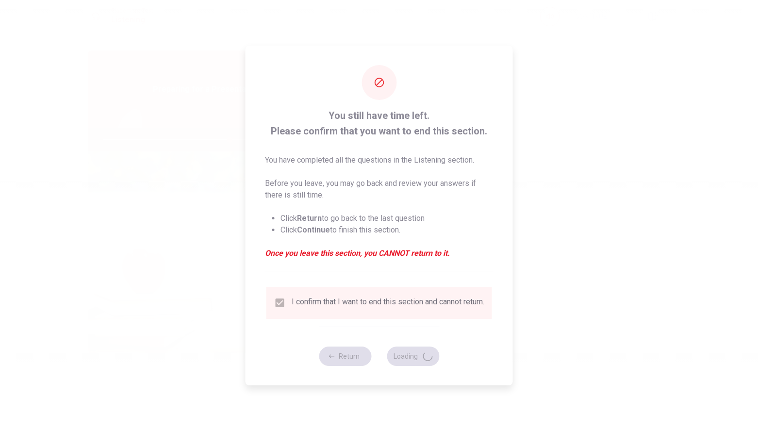
type input "72"
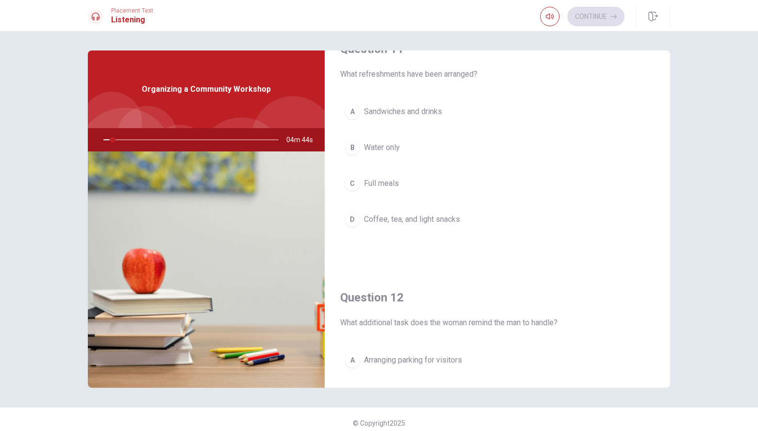
scroll to position [19, 0]
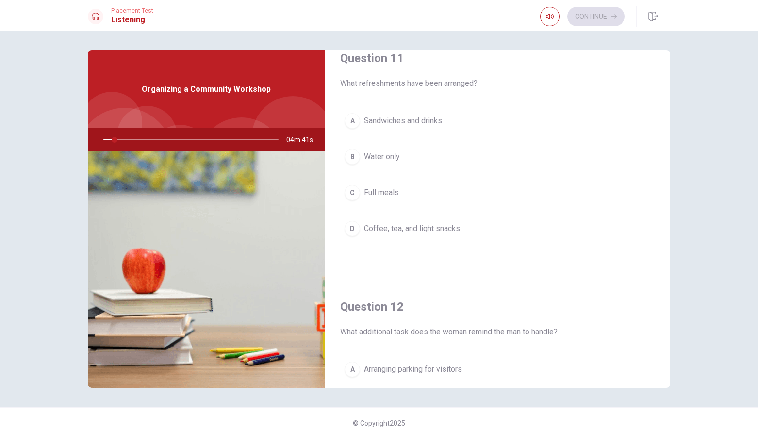
click at [382, 82] on span "What refreshments have been arranged?" at bounding box center [497, 84] width 314 height 12
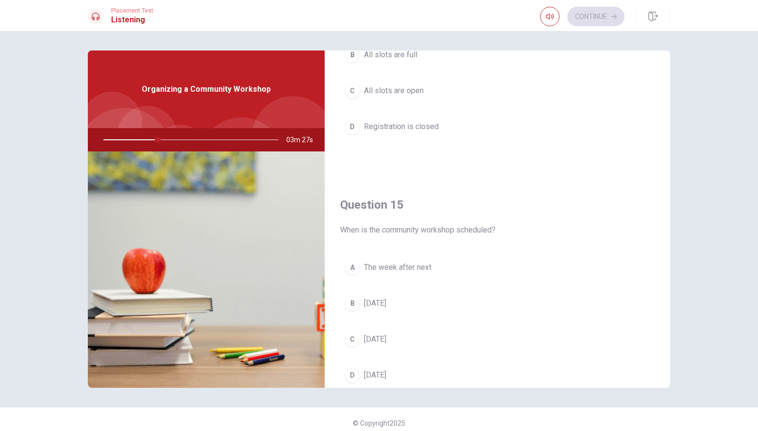
scroll to position [905, 0]
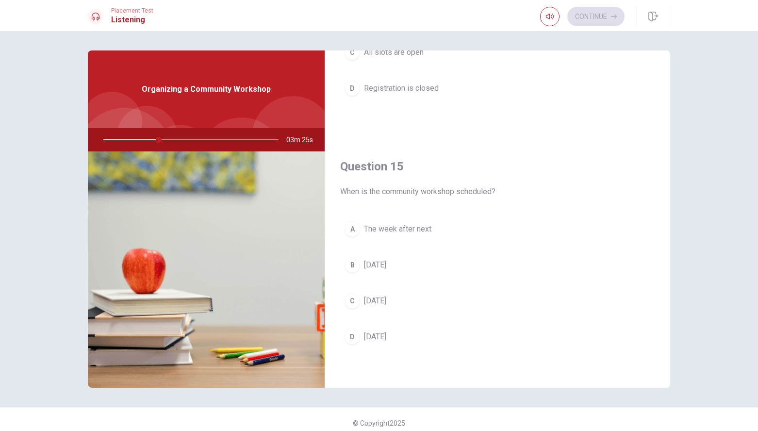
click at [354, 301] on div "C" at bounding box center [352, 301] width 16 height 16
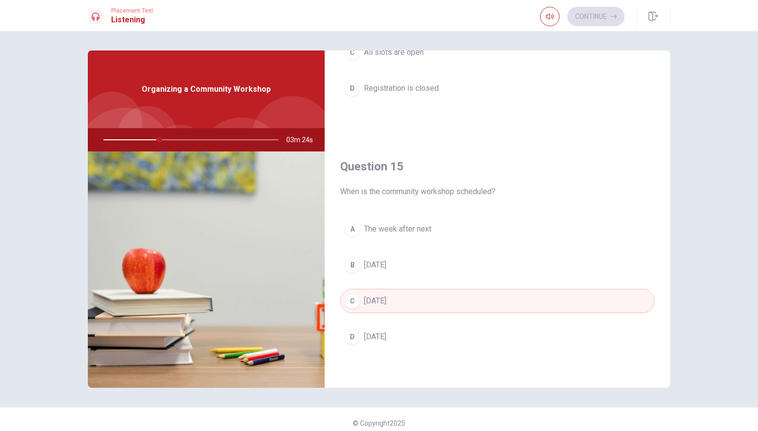
click at [355, 338] on div "D" at bounding box center [352, 337] width 16 height 16
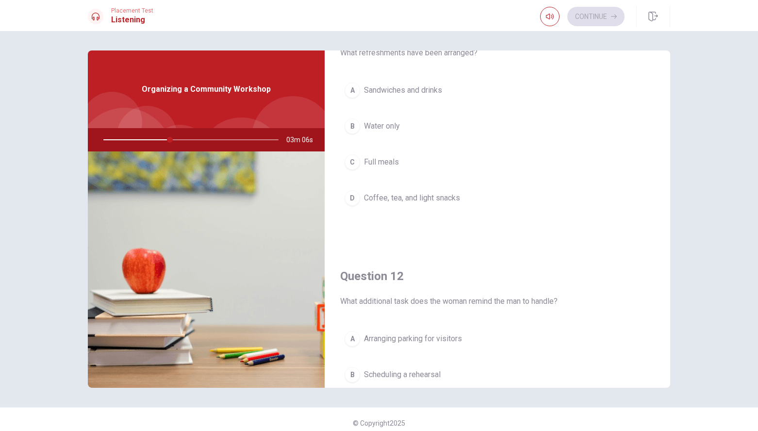
scroll to position [0, 0]
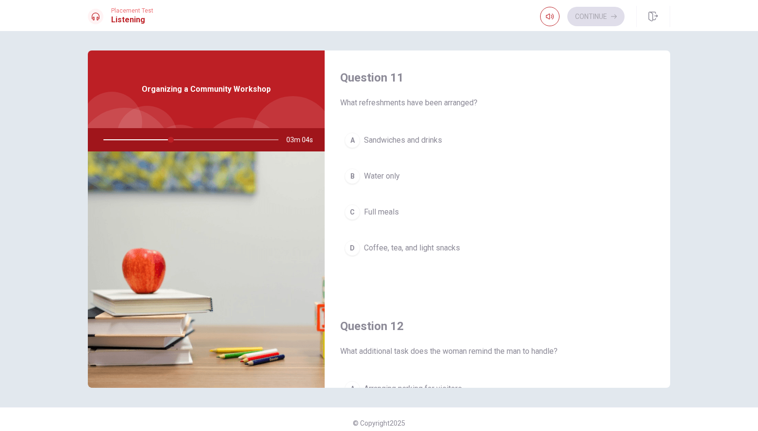
click at [353, 245] on div "D" at bounding box center [352, 248] width 16 height 16
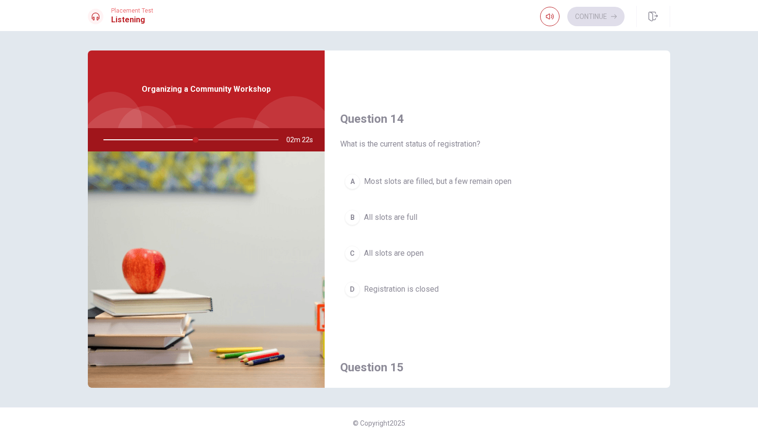
scroll to position [713, 0]
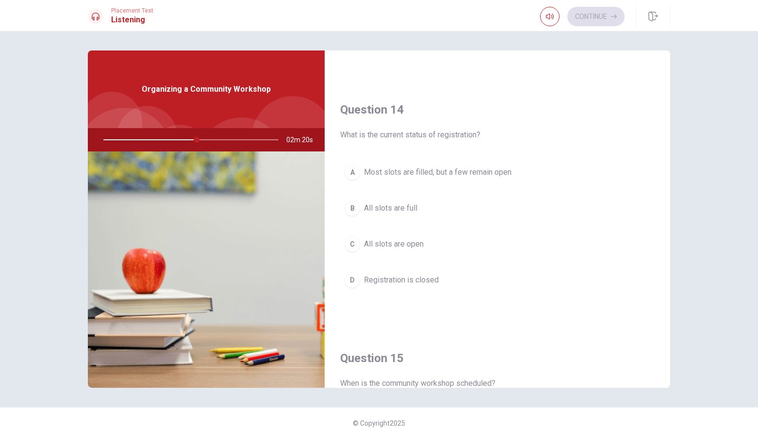
click at [353, 173] on div "A" at bounding box center [352, 172] width 16 height 16
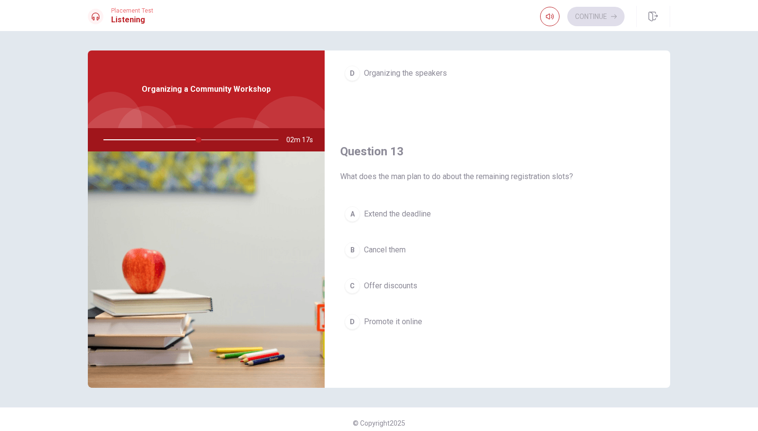
scroll to position [423, 0]
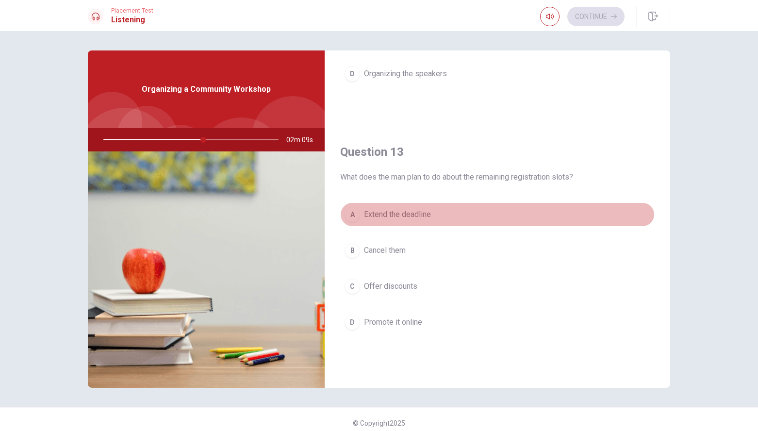
click at [348, 219] on div "A" at bounding box center [352, 215] width 16 height 16
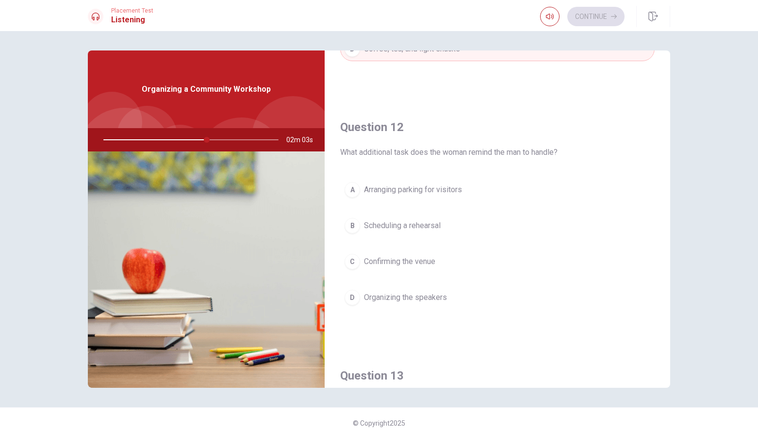
scroll to position [203, 0]
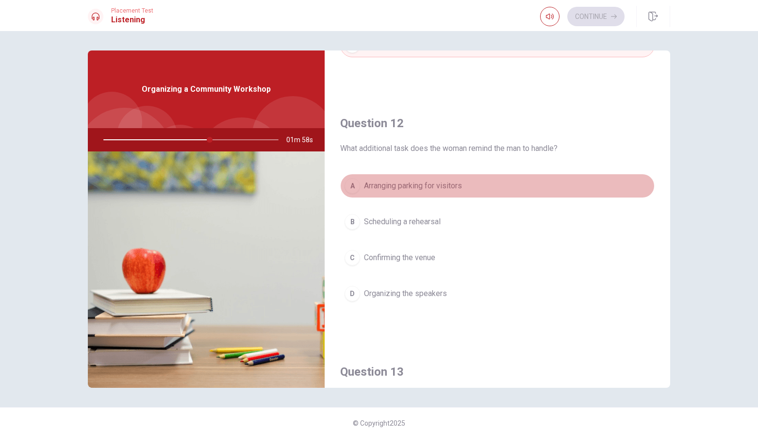
click at [352, 184] on div "A" at bounding box center [352, 186] width 16 height 16
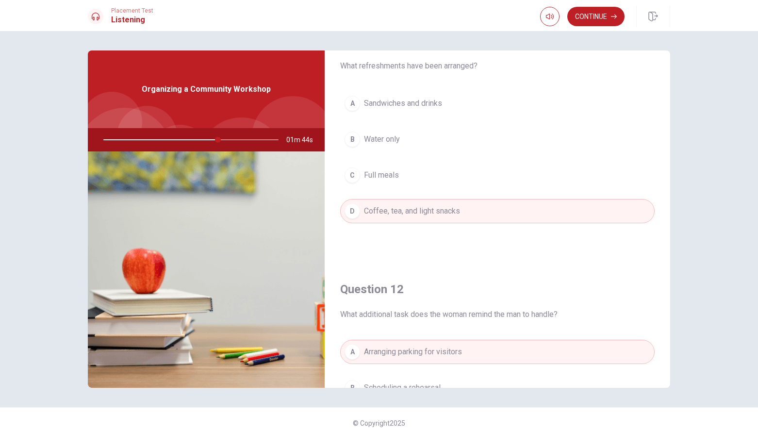
scroll to position [0, 0]
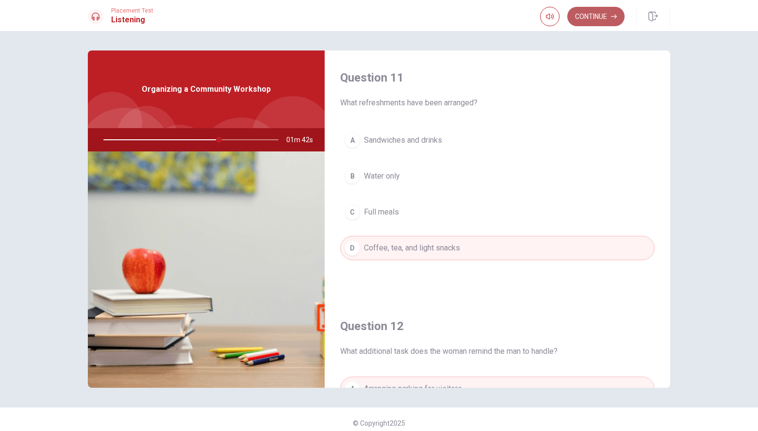
click at [593, 14] on button "Continue" at bounding box center [595, 16] width 57 height 19
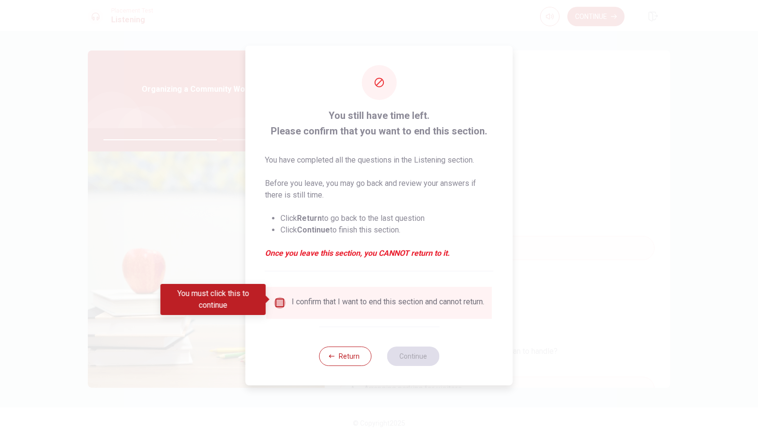
click at [276, 299] on input "You must click this to continue" at bounding box center [280, 303] width 12 height 12
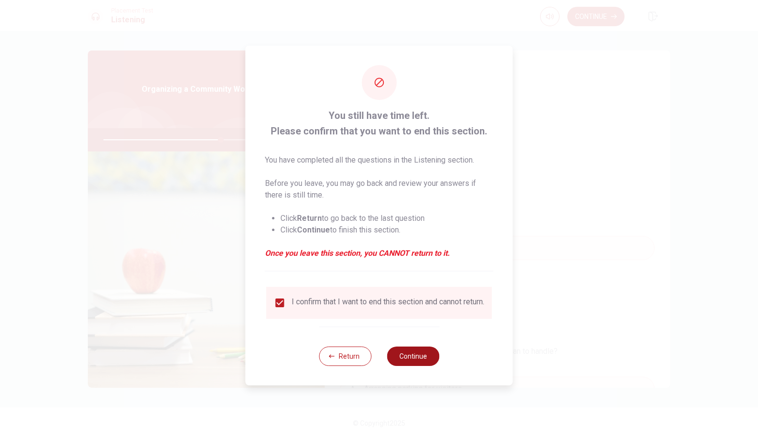
click at [412, 358] on button "Continue" at bounding box center [413, 355] width 52 height 19
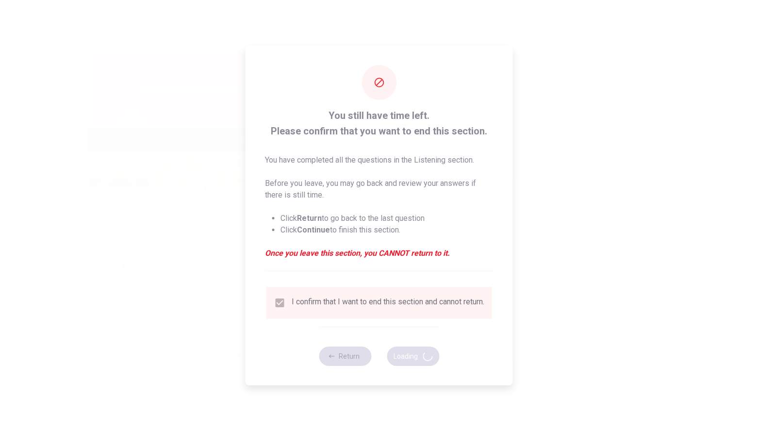
type input "68"
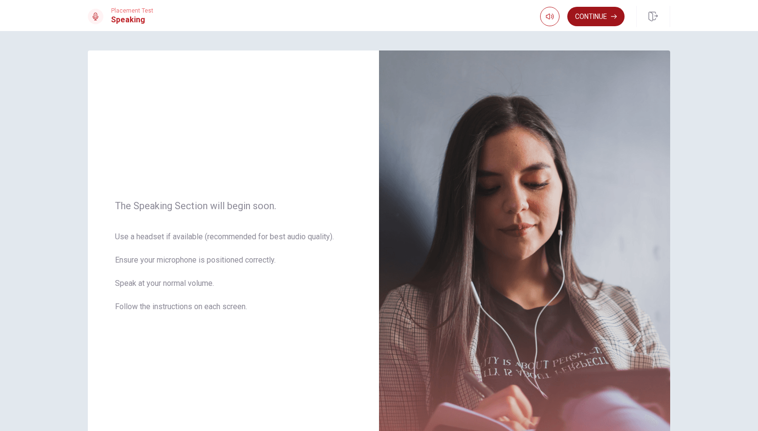
click at [601, 16] on button "Continue" at bounding box center [595, 16] width 57 height 19
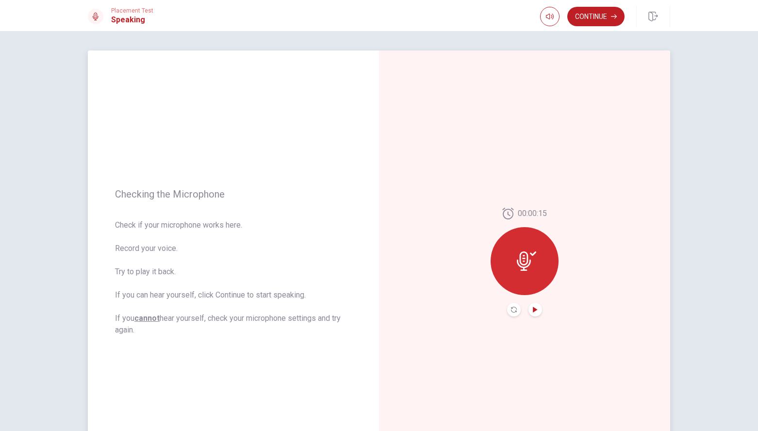
click at [535, 307] on icon "Play Audio" at bounding box center [535, 310] width 6 height 6
click at [594, 16] on button "Continue" at bounding box center [595, 16] width 57 height 19
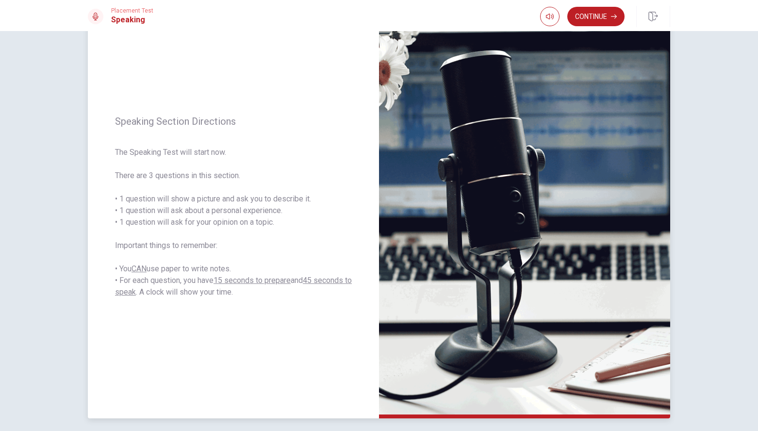
scroll to position [63, 0]
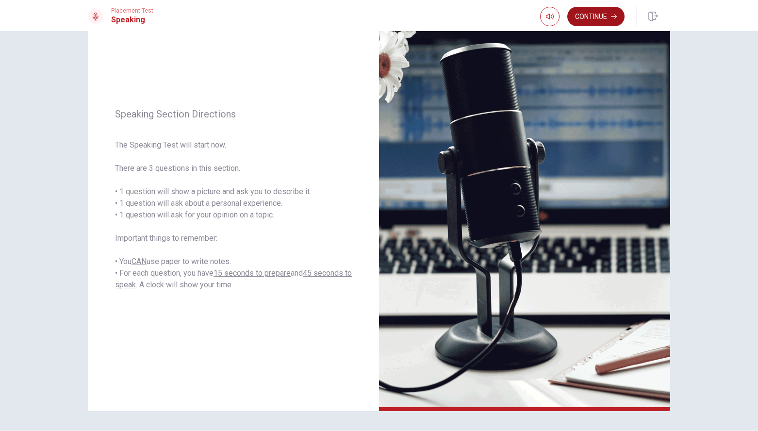
click at [592, 14] on button "Continue" at bounding box center [595, 16] width 57 height 19
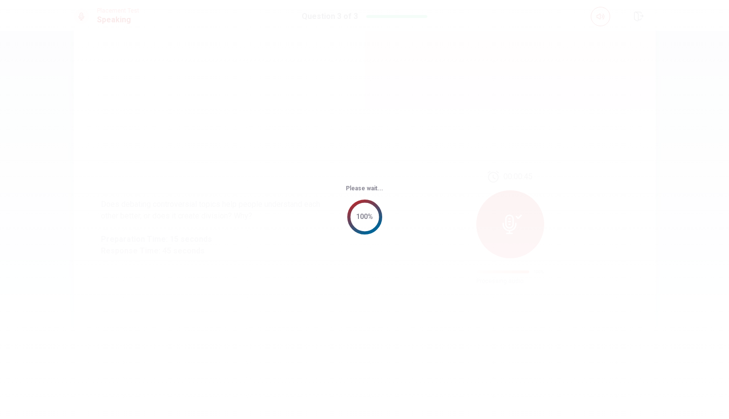
scroll to position [0, 0]
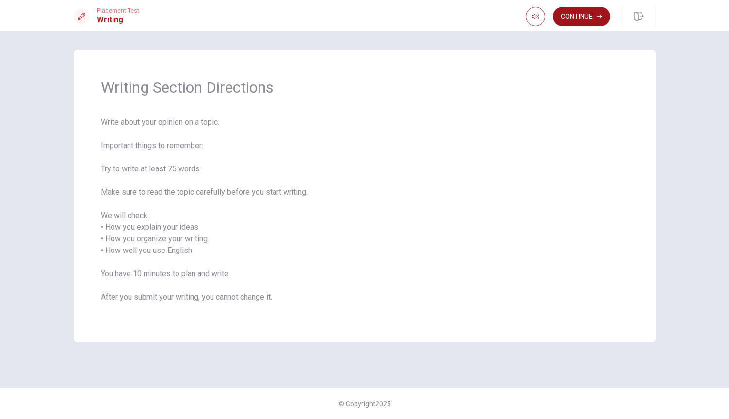
click at [567, 18] on button "Continue" at bounding box center [581, 16] width 57 height 19
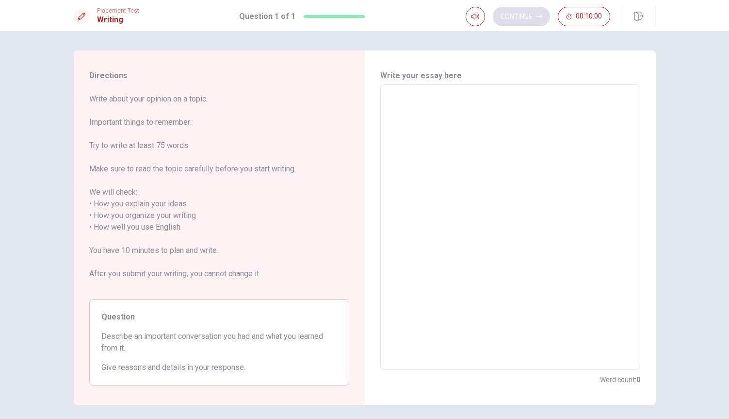
click at [567, 18] on icon "button" at bounding box center [569, 17] width 6 height 6
click at [510, 126] on textarea at bounding box center [510, 227] width 246 height 269
type textarea "T"
type textarea "x"
type textarea "D"
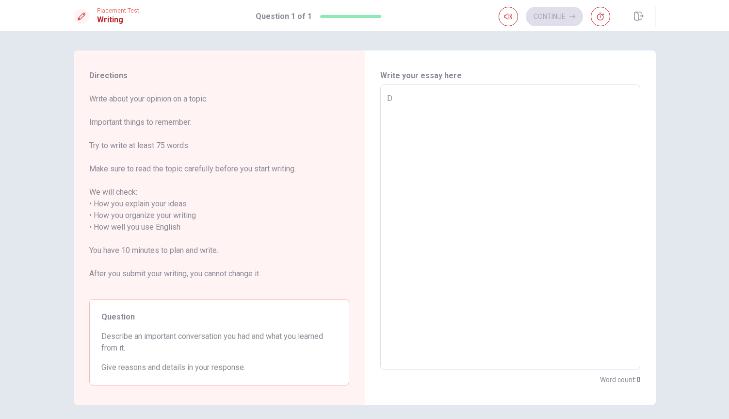
type textarea "x"
type textarea "[DEMOGRAPHIC_DATA]"
type textarea "x"
type textarea "Diof"
type textarea "x"
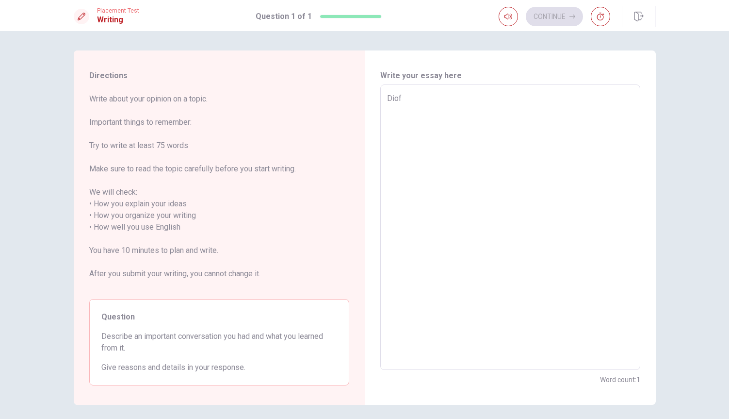
type textarea "Dioff"
type textarea "x"
type textarea "Diof"
type textarea "x"
type textarea "[DEMOGRAPHIC_DATA]"
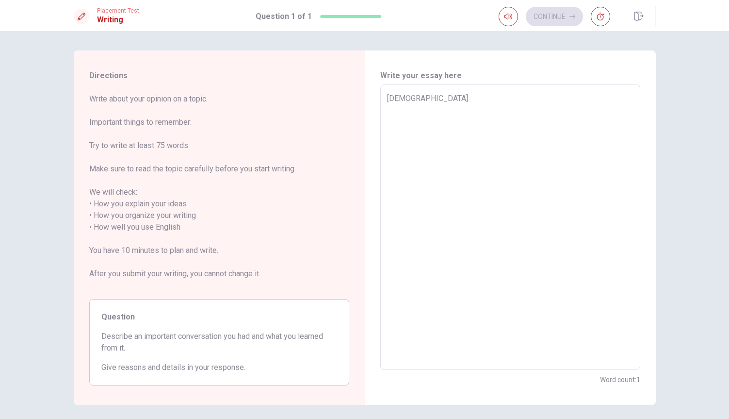
type textarea "x"
type textarea "Di"
type textarea "x"
type textarea "D"
type textarea "x"
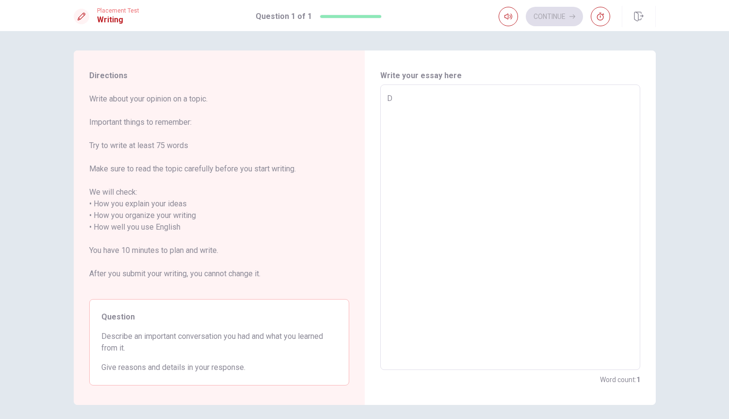
type textarea "Di"
type textarea "x"
type textarea "Dif"
type textarea "x"
type textarea "Diff"
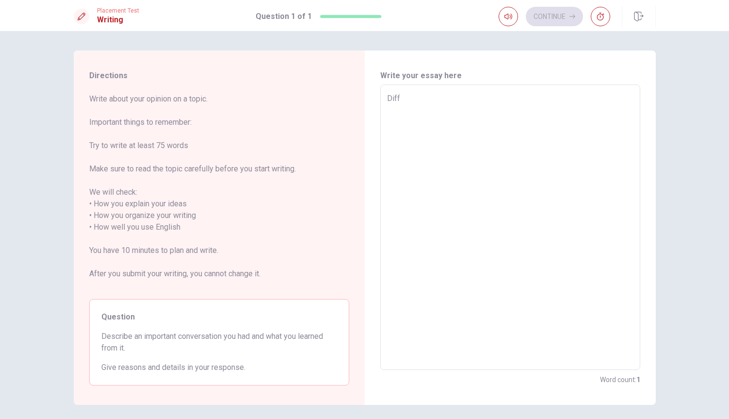
type textarea "x"
type textarea "Diffi"
type textarea "x"
type textarea "Diffic"
type textarea "x"
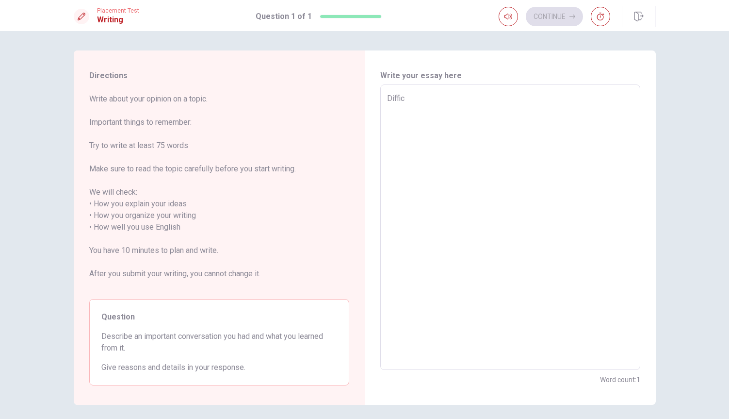
type textarea "Difficu"
type textarea "x"
type textarea "Difficul"
type textarea "x"
type textarea "Difficult"
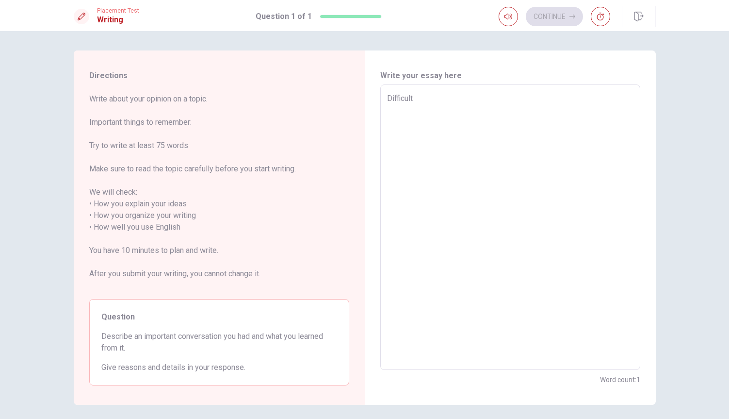
type textarea "x"
type textarea "Difficult"
type textarea "x"
type textarea "Difficult d"
type textarea "x"
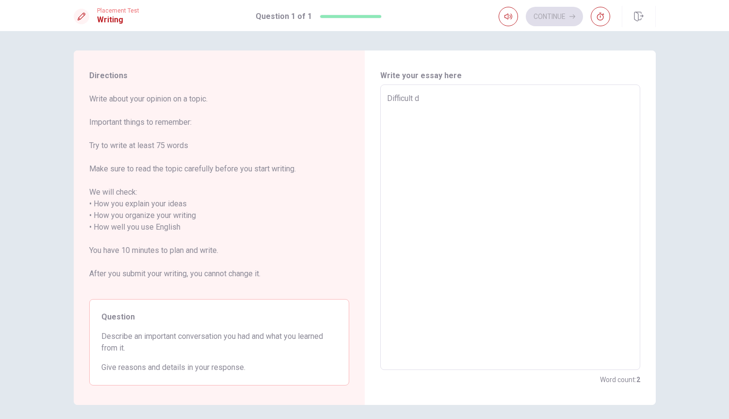
type textarea "Difficult de"
type textarea "x"
type textarea "Difficult dec"
type textarea "x"
type textarea "Difficult deci"
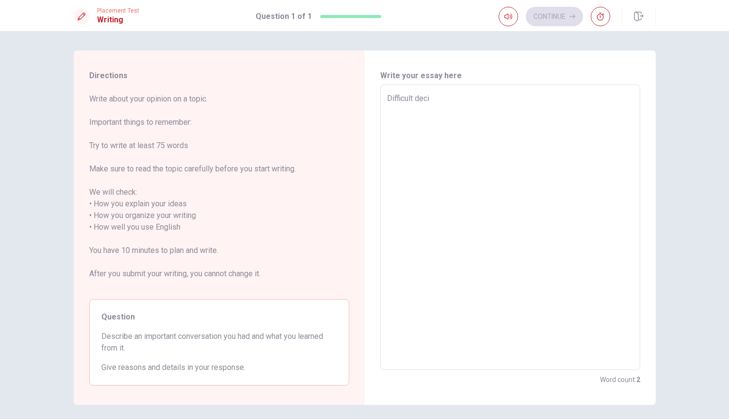
type textarea "x"
type textarea "Difficult decis"
type textarea "x"
type textarea "Difficult deciss"
type textarea "x"
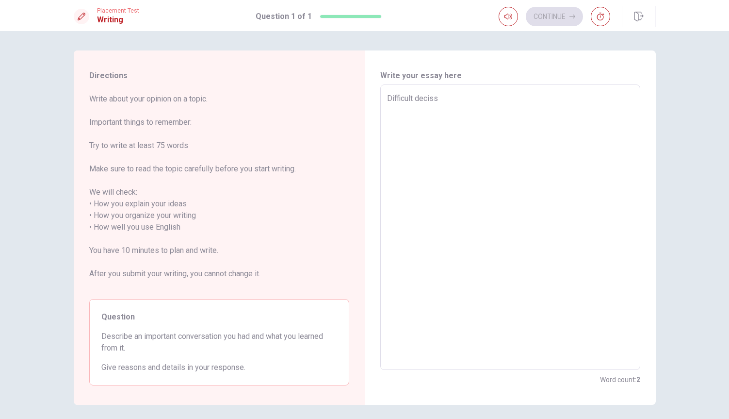
type textarea "Difficult decissi"
type textarea "x"
type textarea "Difficult decissio"
type textarea "x"
type textarea "Difficult decission"
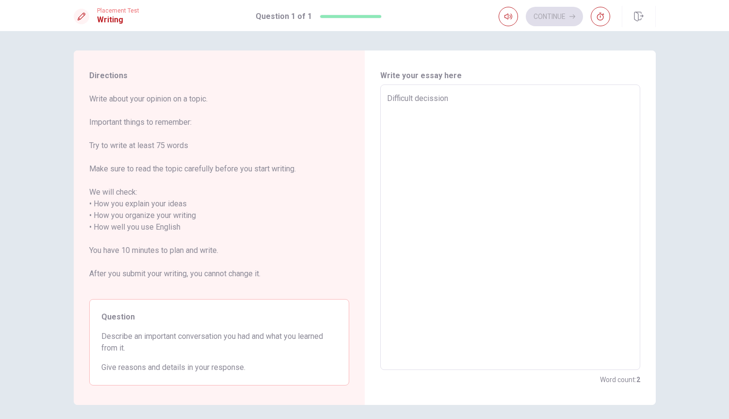
type textarea "x"
type textarea "Difficult decission"
type textarea "x"
type textarea "Difficult decission"
type textarea "x"
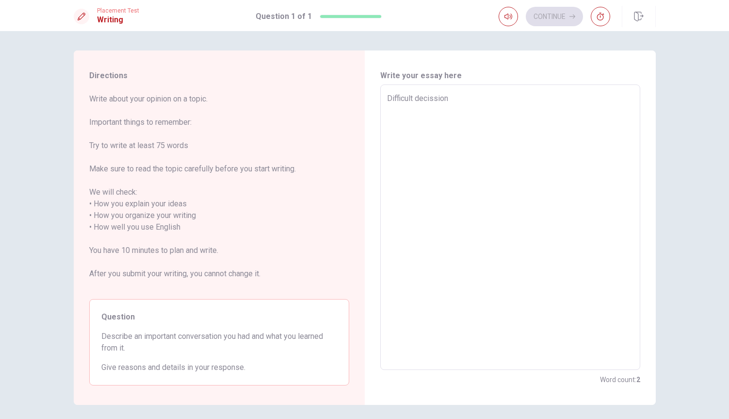
type textarea "Difficult decissions"
type textarea "x"
type textarea "Difficult decissions"
type textarea "x"
type textarea "Difficult decissions"
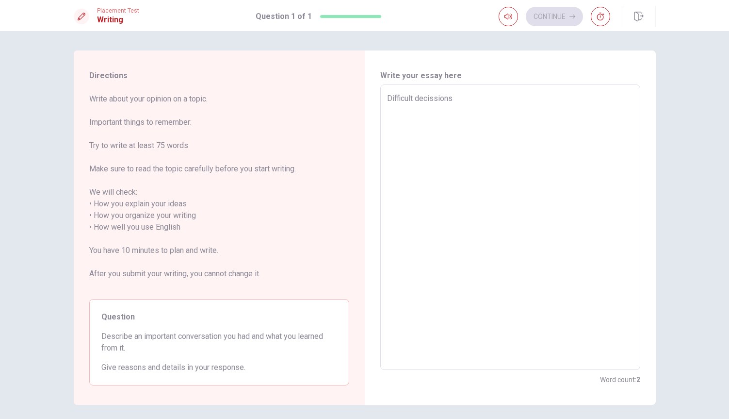
type textarea "x"
type textarea "Difficult decission"
type textarea "x"
type textarea "Difficult decissio"
type textarea "x"
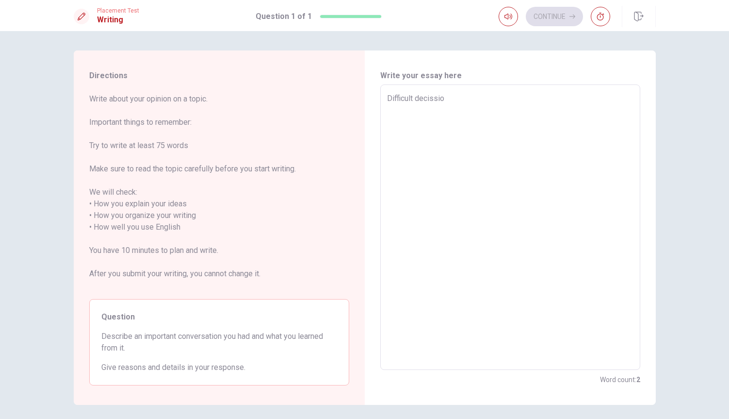
type textarea "Difficult decissi"
type textarea "x"
type textarea "Difficult deciss"
type textarea "x"
type textarea "Difficult decis"
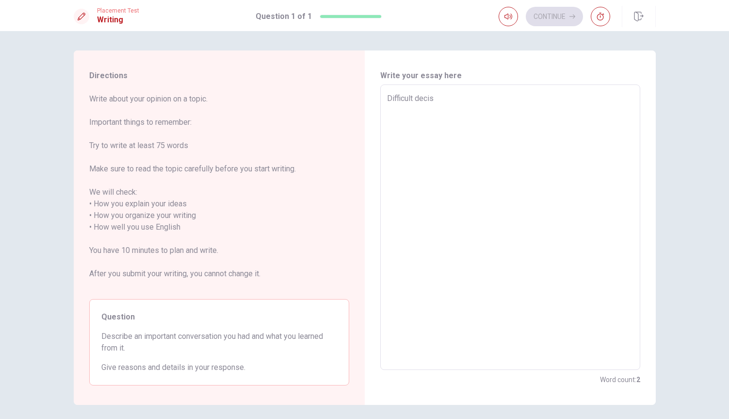
type textarea "x"
type textarea "Difficult deci"
type textarea "x"
type textarea "Difficult dec"
type textarea "x"
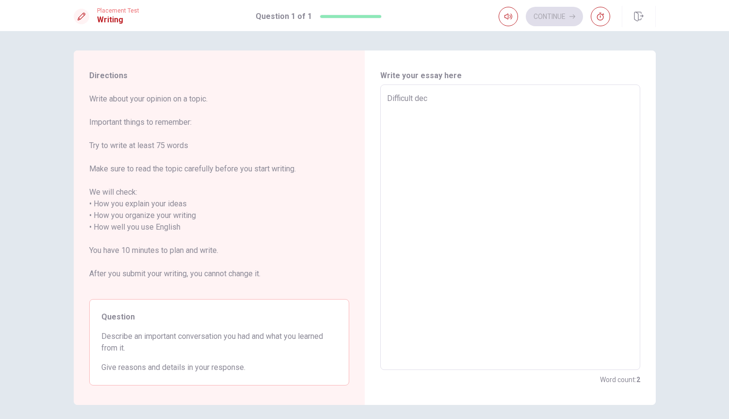
type textarea "Difficult decs"
type textarea "x"
type textarea "Difficult dec"
type textarea "x"
type textarea "Difficult de"
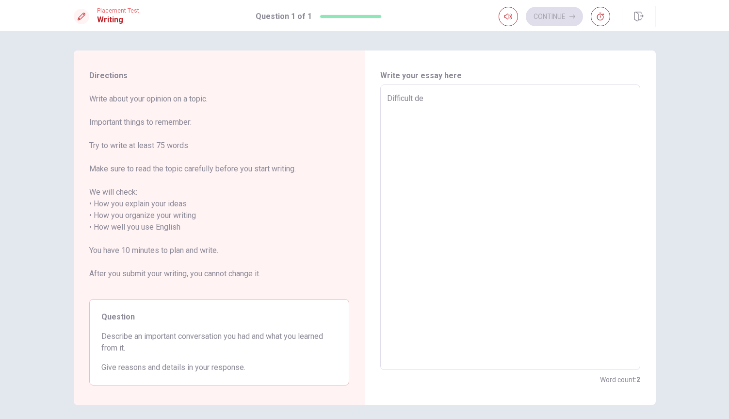
type textarea "x"
type textarea "Difficult des"
type textarea "x"
type textarea "Difficult de"
type textarea "x"
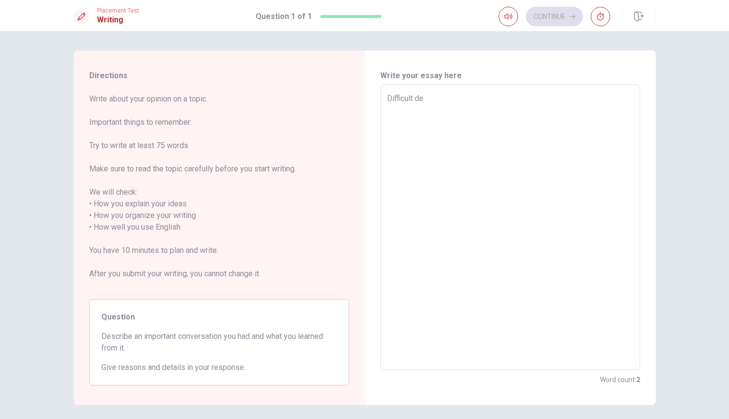
type textarea "Difficult dec"
type textarea "x"
type textarea "Difficult deci"
type textarea "x"
type textarea "Difficult decis"
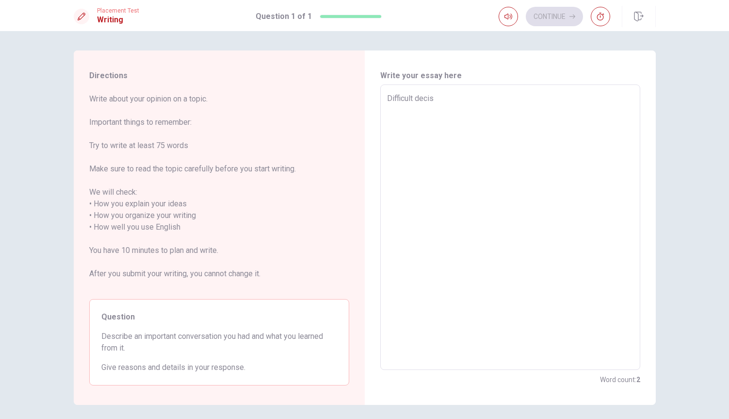
type textarea "x"
type textarea "Difficult decisi"
type textarea "x"
type textarea "Difficult decisio"
type textarea "x"
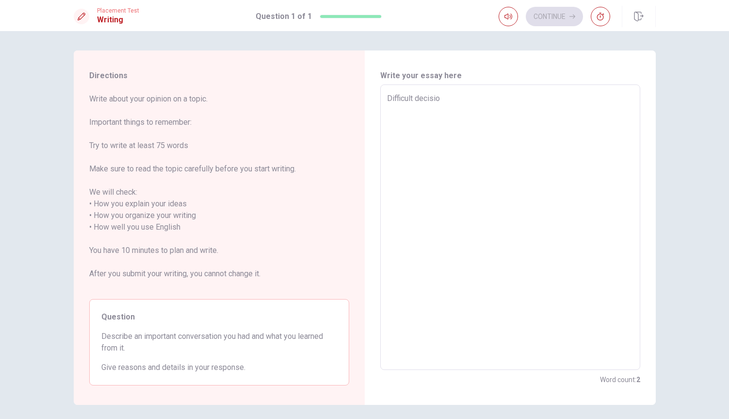
type textarea "Difficult decisi"
type textarea "x"
type textarea "Difficult decis"
type textarea "x"
type textarea "Difficult deci"
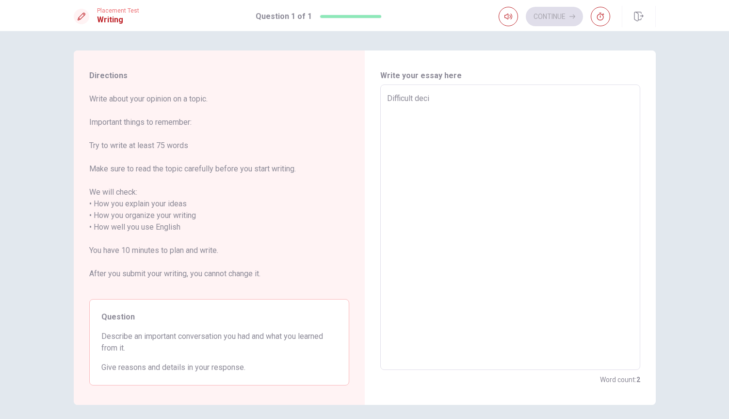
type textarea "x"
type textarea "Difficult decis"
type textarea "x"
type textarea "Difficult deciss"
type textarea "x"
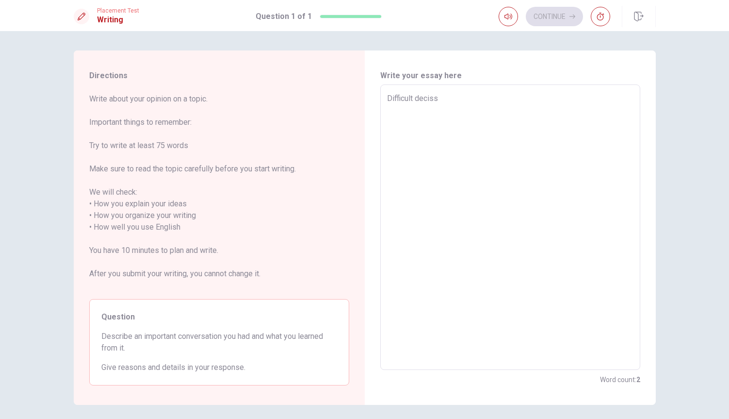
type textarea "Difficult decissi"
type textarea "x"
type textarea "Difficult decissio"
type textarea "x"
type textarea "Difficult decission"
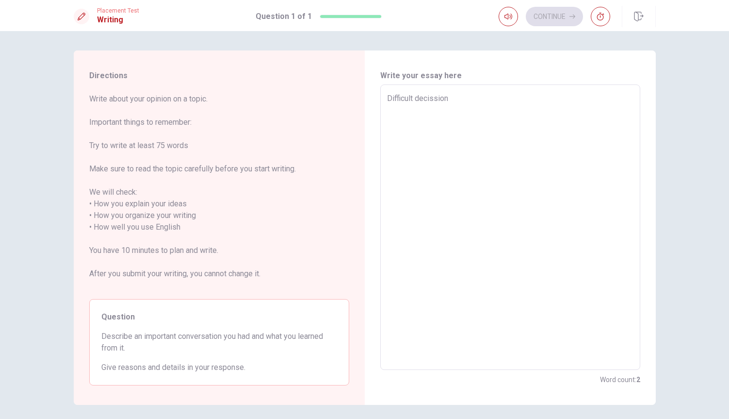
type textarea "x"
type textarea "Difficult decissions"
type textarea "x"
type textarea "Difficult decissions"
type textarea "x"
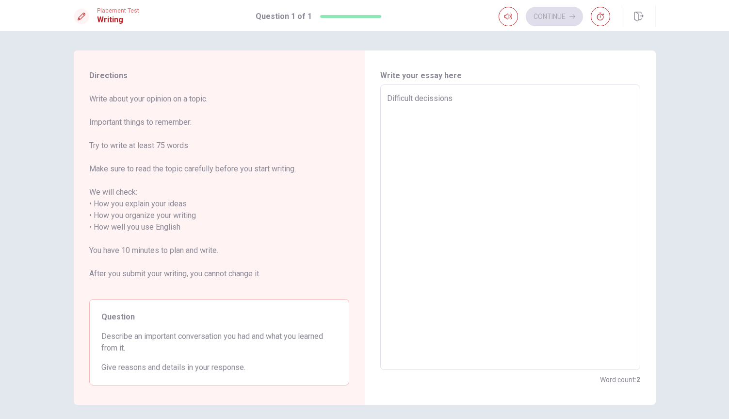
type textarea "Difficult decissions i"
type textarea "x"
type textarea "Difficult decissions in"
type textarea "x"
type textarea "Difficult decissions in"
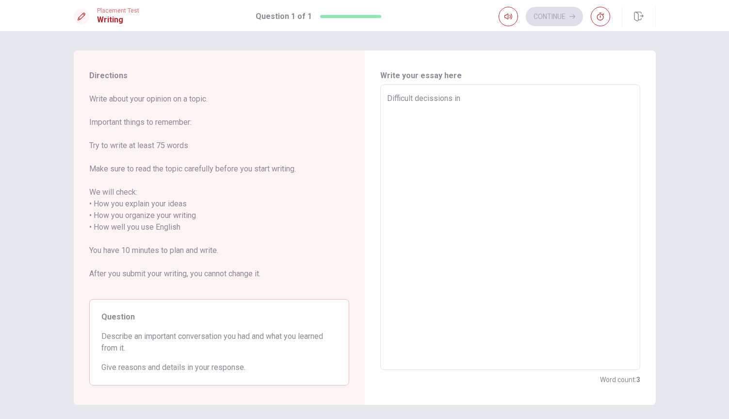
type textarea "x"
type textarea "Difficult decissions in y"
type textarea "x"
type textarea "Difficult decissions in yo"
type textarea "x"
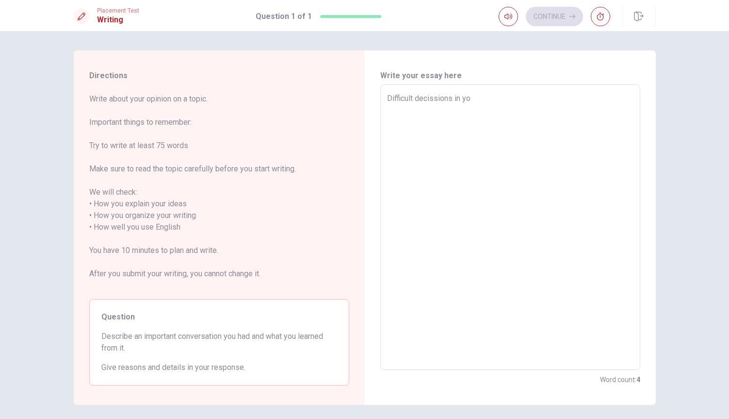
type textarea "Difficult decissions in you"
type textarea "x"
type textarea "Difficult decissions in your"
type textarea "x"
type textarea "Difficult decissions in your"
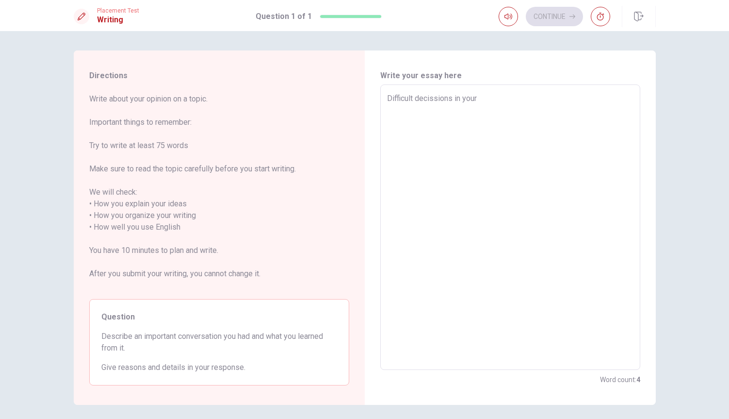
type textarea "x"
type textarea "Difficult decissions in your l"
type textarea "x"
type textarea "Difficult decissions in your li"
type textarea "x"
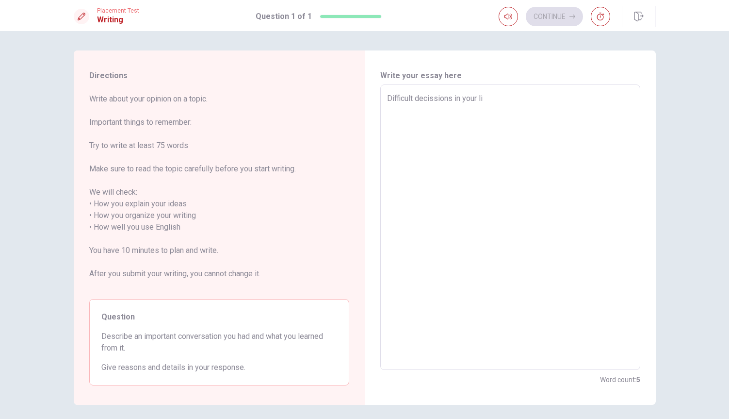
type textarea "Difficult decissions in your lif"
type textarea "x"
type textarea "Difficult decissions in your life"
type textarea "x"
type textarea "Difficult decissions in your life."
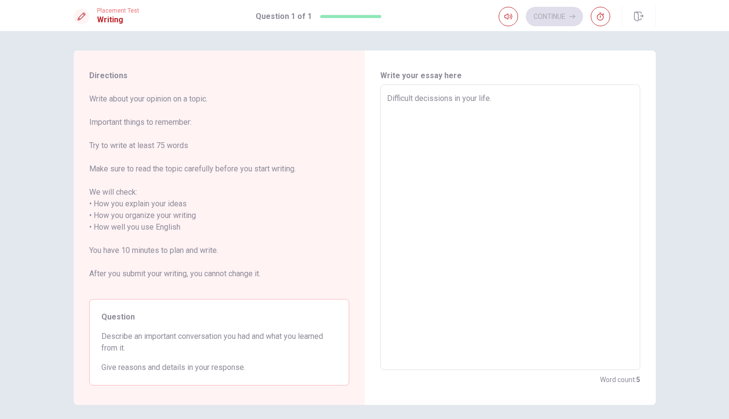
type textarea "x"
type textarea "Difficult decissions in your life."
type textarea "x"
type textarea "Difficult decissions in your life."
type textarea "x"
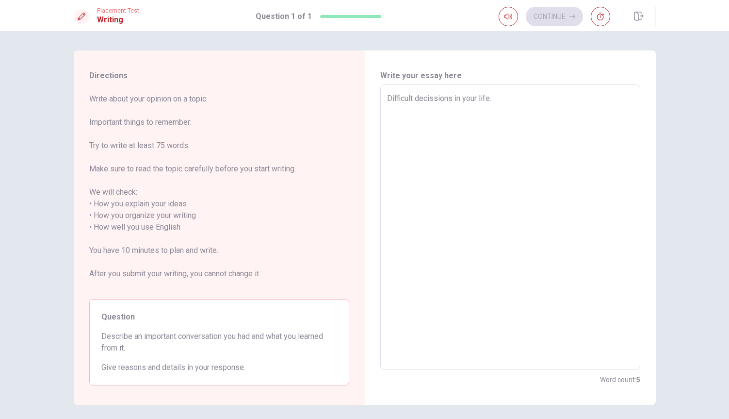
type textarea "Difficult decissions in your life. I"
type textarea "x"
type textarea "Difficult decissions in your life. I"
type textarea "x"
type textarea "Difficult decissions in your life. I H"
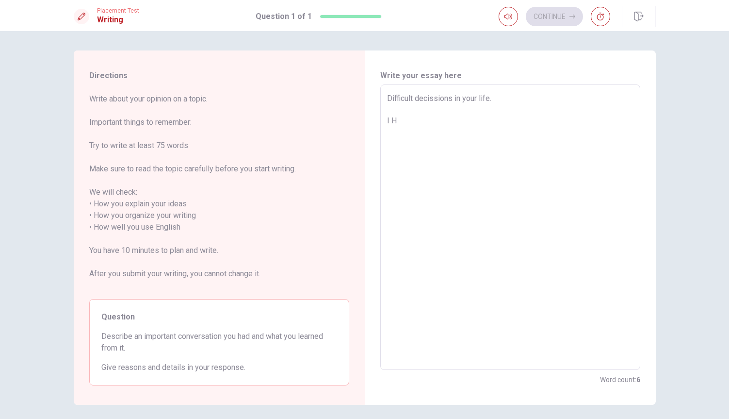
type textarea "x"
type textarea "Difficult decissions in your life. I"
type textarea "x"
type textarea "Difficult decissions in your life. I h"
type textarea "x"
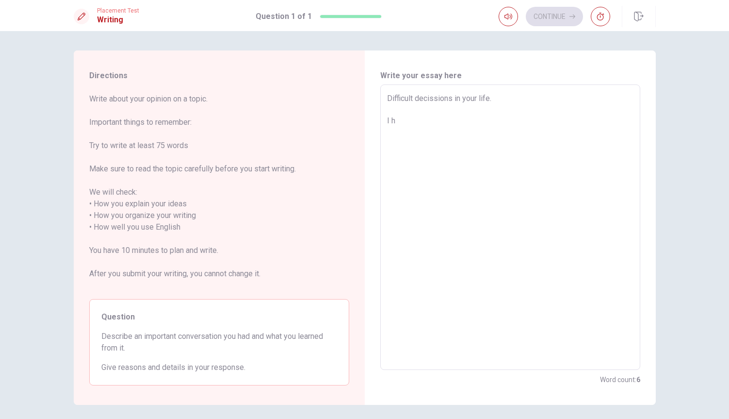
type textarea "Difficult decissions in your life. I ha"
type textarea "x"
type textarea "Difficult decissions in your life. I had"
type textarea "x"
type textarea "Difficult decissions in your life. I had"
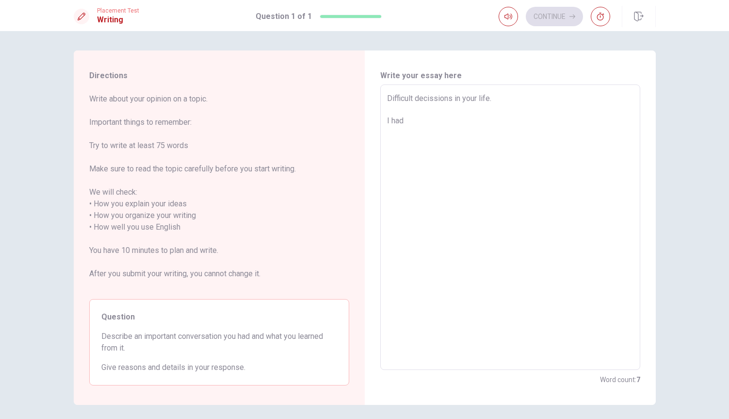
type textarea "x"
type textarea "Difficult decissions in your life. I had a"
type textarea "x"
type textarea "Difficult decissions in your life. I had a"
type textarea "x"
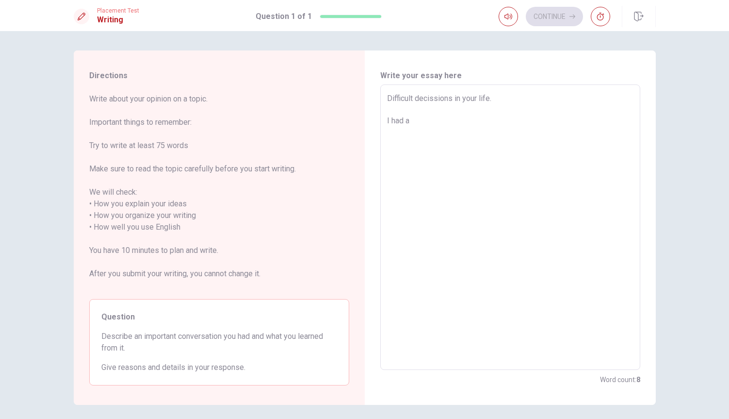
type textarea "Difficult decissions in your life. I had a c"
type textarea "x"
type textarea "Difficult decissions in your life. I had a co"
type textarea "x"
type textarea "Difficult decissions in your life. I had a con"
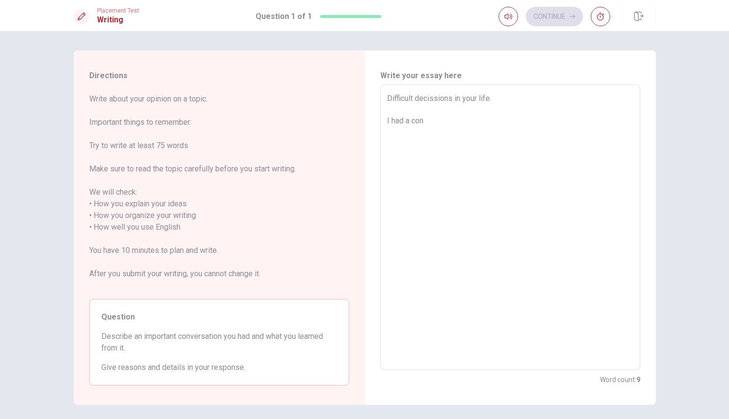
type textarea "x"
type textarea "Difficult decissions in your life. I had a conv"
type textarea "x"
type textarea "Difficult decissions in your life. I had a conve"
type textarea "x"
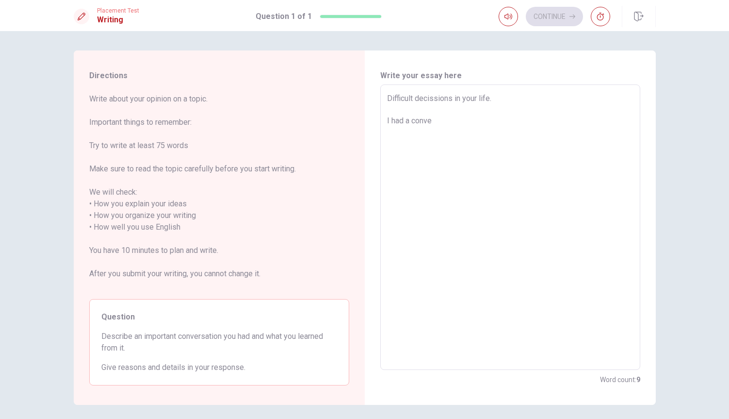
type textarea "Difficult decissions in your life. I had a conver"
type textarea "x"
type textarea "Difficult decissions in your life. I had a convers"
type textarea "x"
type textarea "Difficult decissions in your life. I had a conversa"
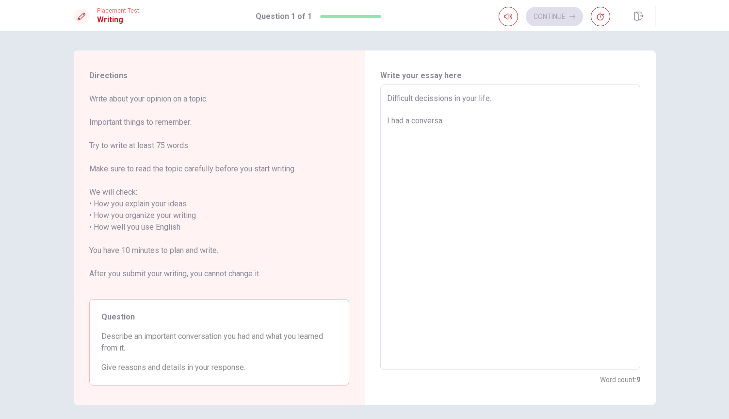
type textarea "x"
type textarea "Difficult decissions in your life. I had a conversat"
type textarea "x"
type textarea "Difficult decissions in your life. I had a conversati"
type textarea "x"
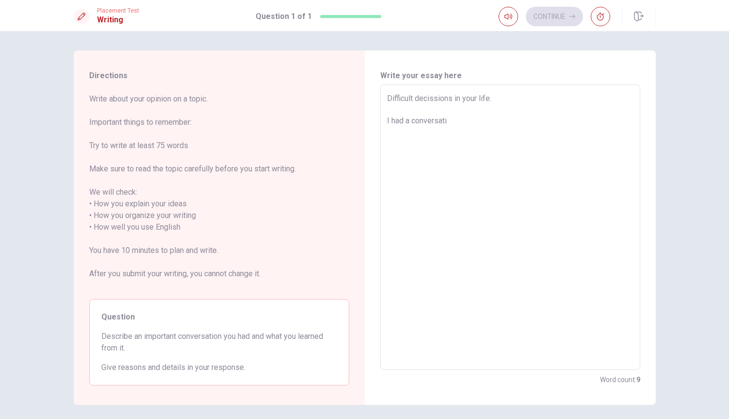
type textarea "Difficult decissions in your life. I had a conversatio"
type textarea "x"
type textarea "Difficult decissions in your life. I had a conversation"
type textarea "x"
type textarea "Difficult decissions in your life. I had a conversation"
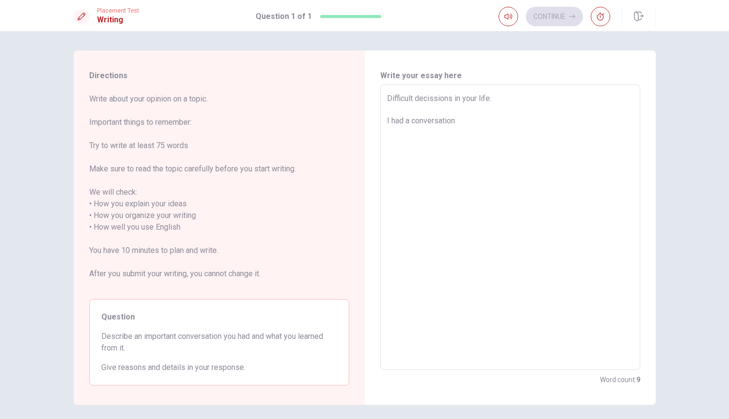
type textarea "x"
type textarea "Difficult decissions in your life. I had a conversation a"
type textarea "x"
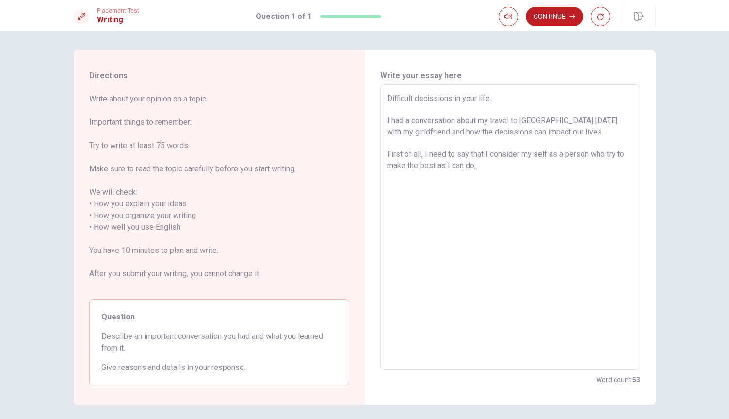
click at [398, 165] on textarea "Difficult decissions in your life. I had a conversation about my travel to [GEO…" at bounding box center [510, 227] width 246 height 269
click at [475, 165] on textarea "Difficult decissions in your life. I had a conversation about my travel to [GEO…" at bounding box center [510, 227] width 246 height 269
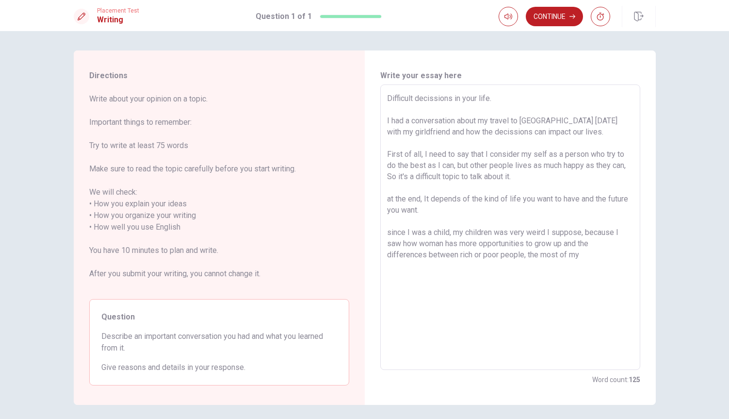
click at [590, 252] on textarea "Difficult decissions in your life. I had a conversation about my travel to [GEO…" at bounding box center [510, 227] width 246 height 269
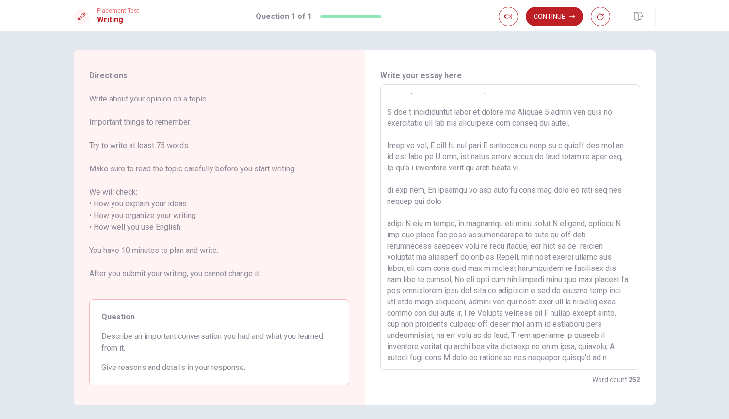
scroll to position [20, 0]
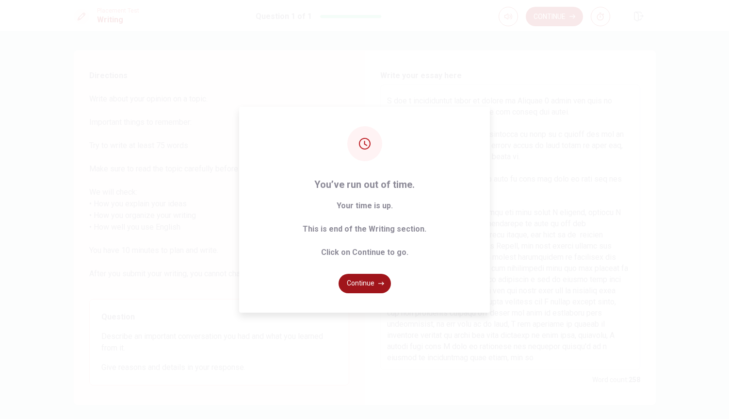
click at [365, 281] on button "Continue" at bounding box center [365, 283] width 52 height 19
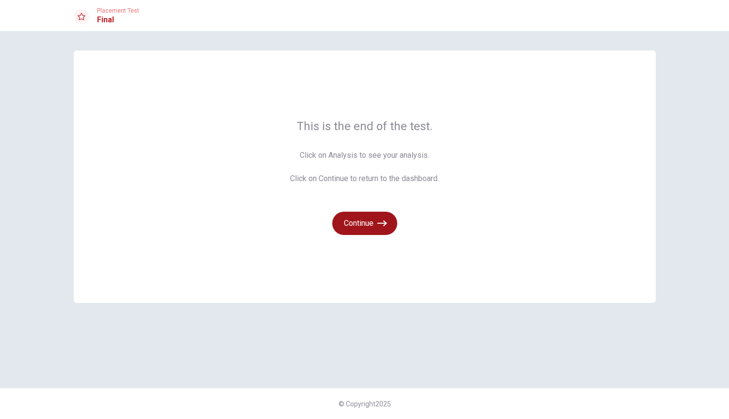
click at [378, 225] on icon "button" at bounding box center [382, 223] width 10 height 10
